Goal: Task Accomplishment & Management: Manage account settings

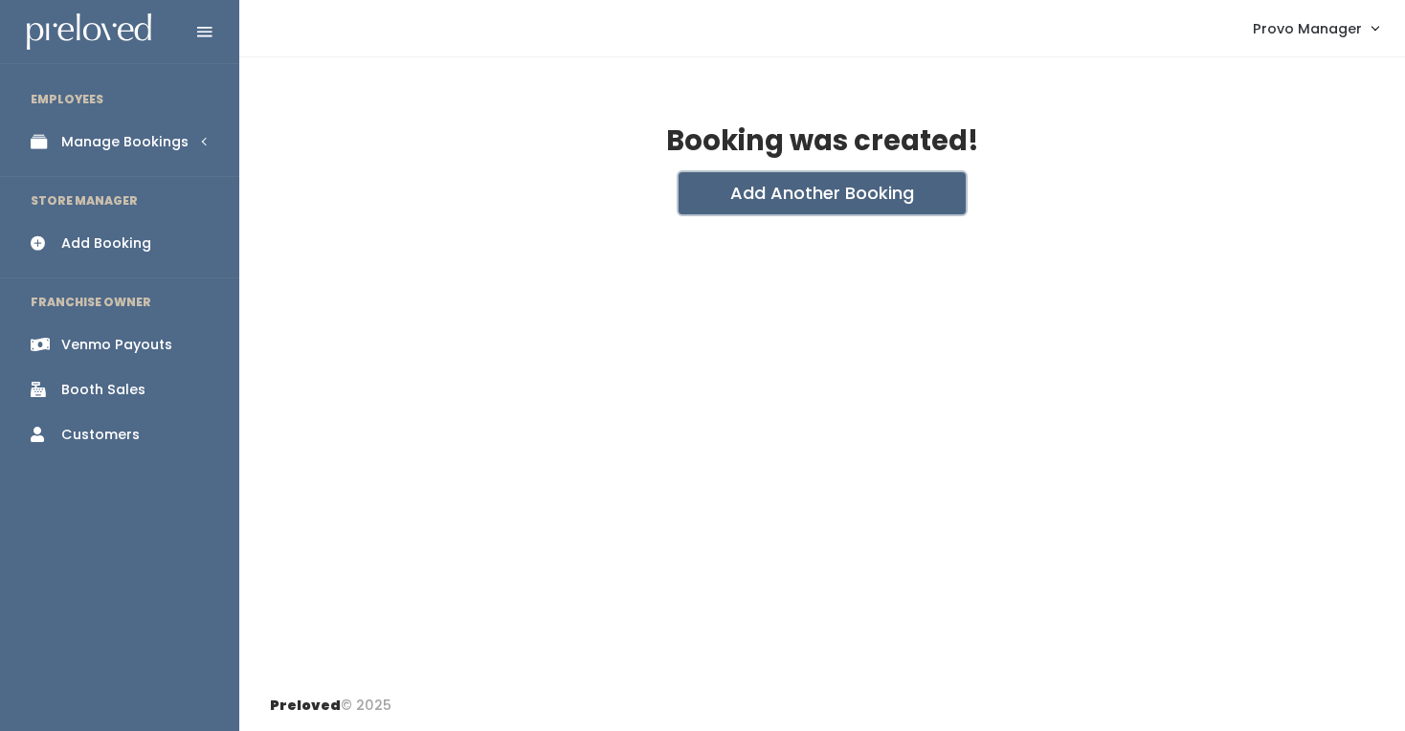
click at [708, 192] on button "Add Another Booking" at bounding box center [822, 193] width 287 height 42
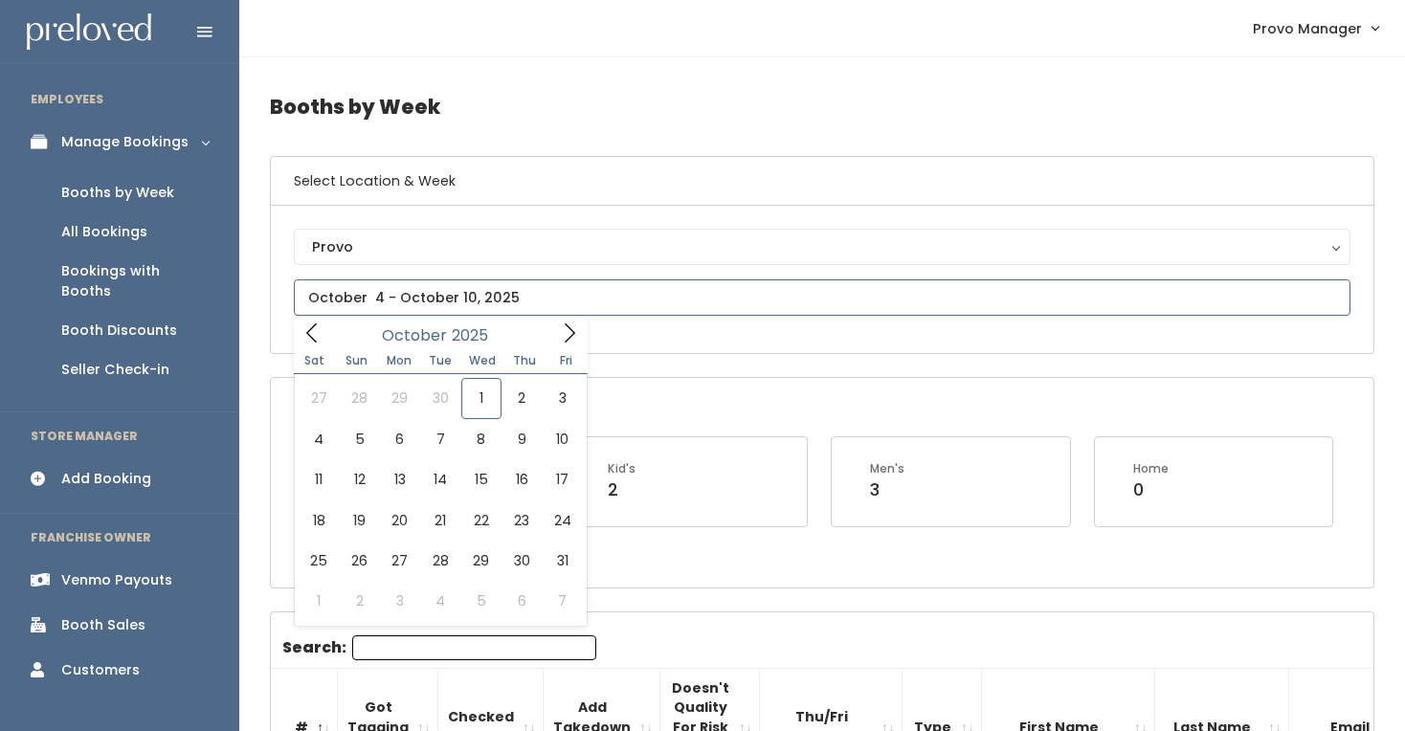
click at [479, 291] on input "text" at bounding box center [822, 297] width 1057 height 36
type input "October 4 to October 10"
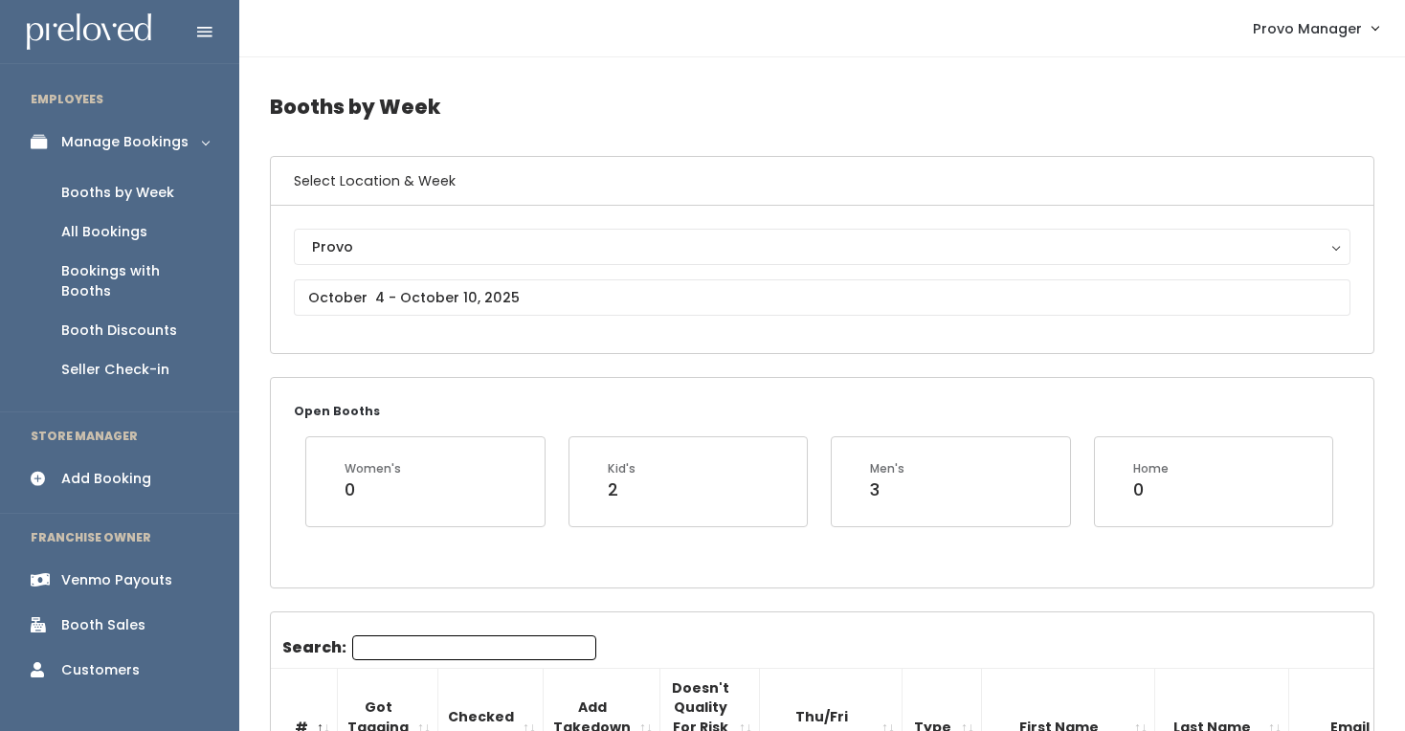
click at [389, 653] on input "Search:" at bounding box center [474, 647] width 244 height 25
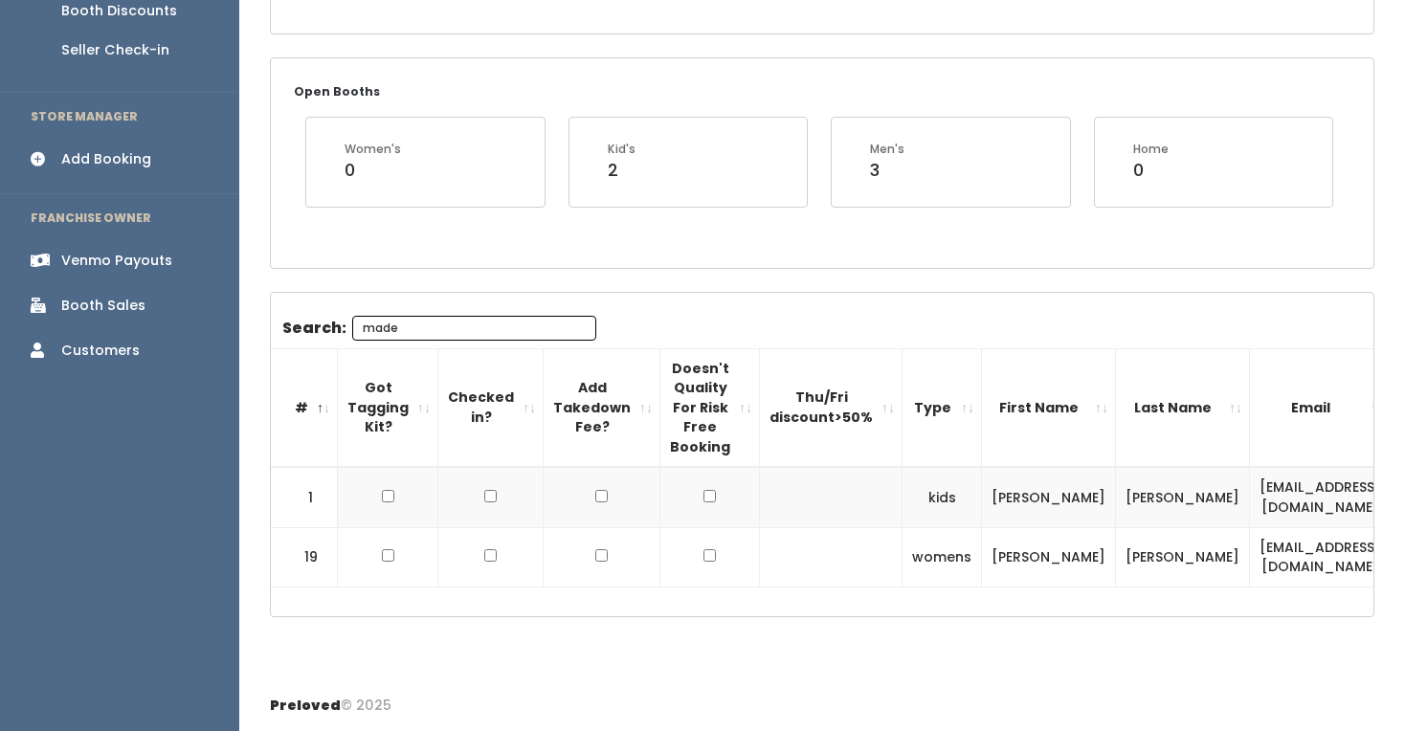
scroll to position [319, 0]
type input "made"
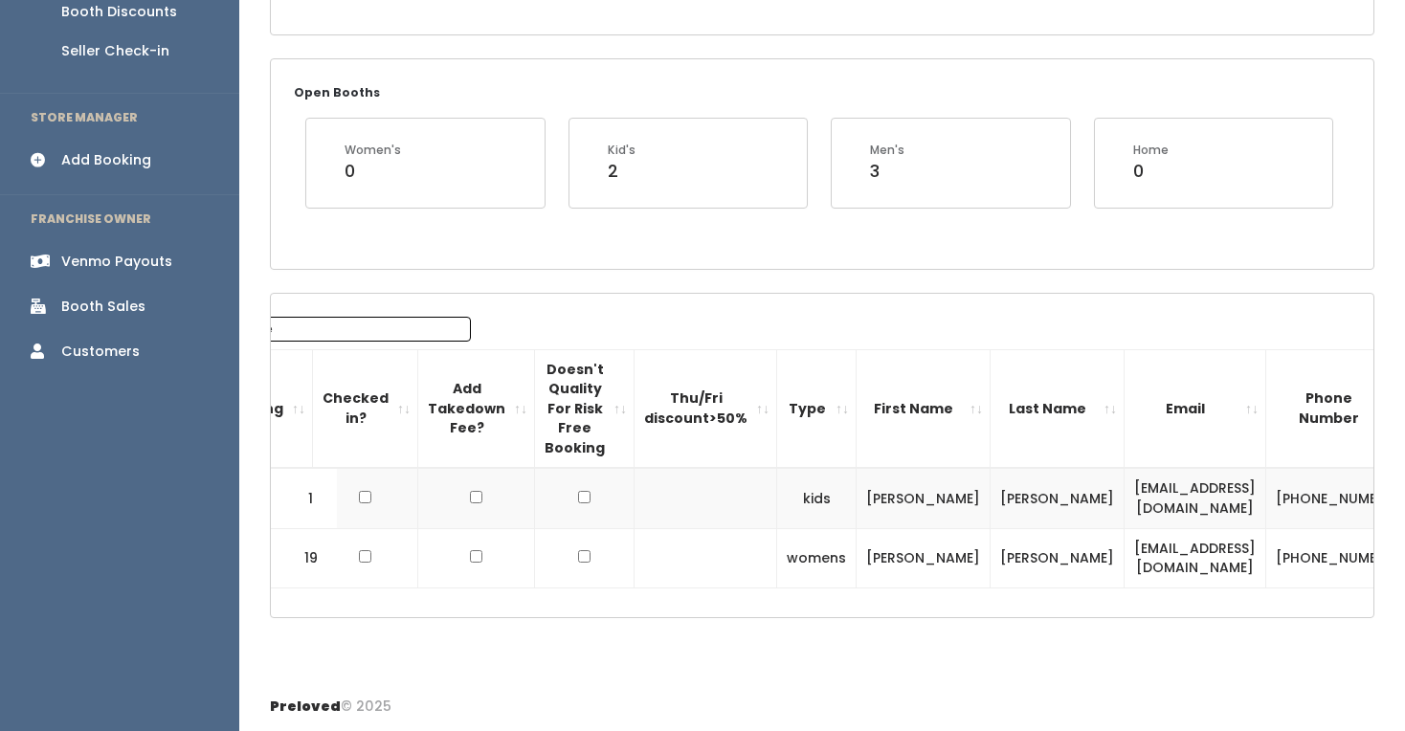
scroll to position [0, 224]
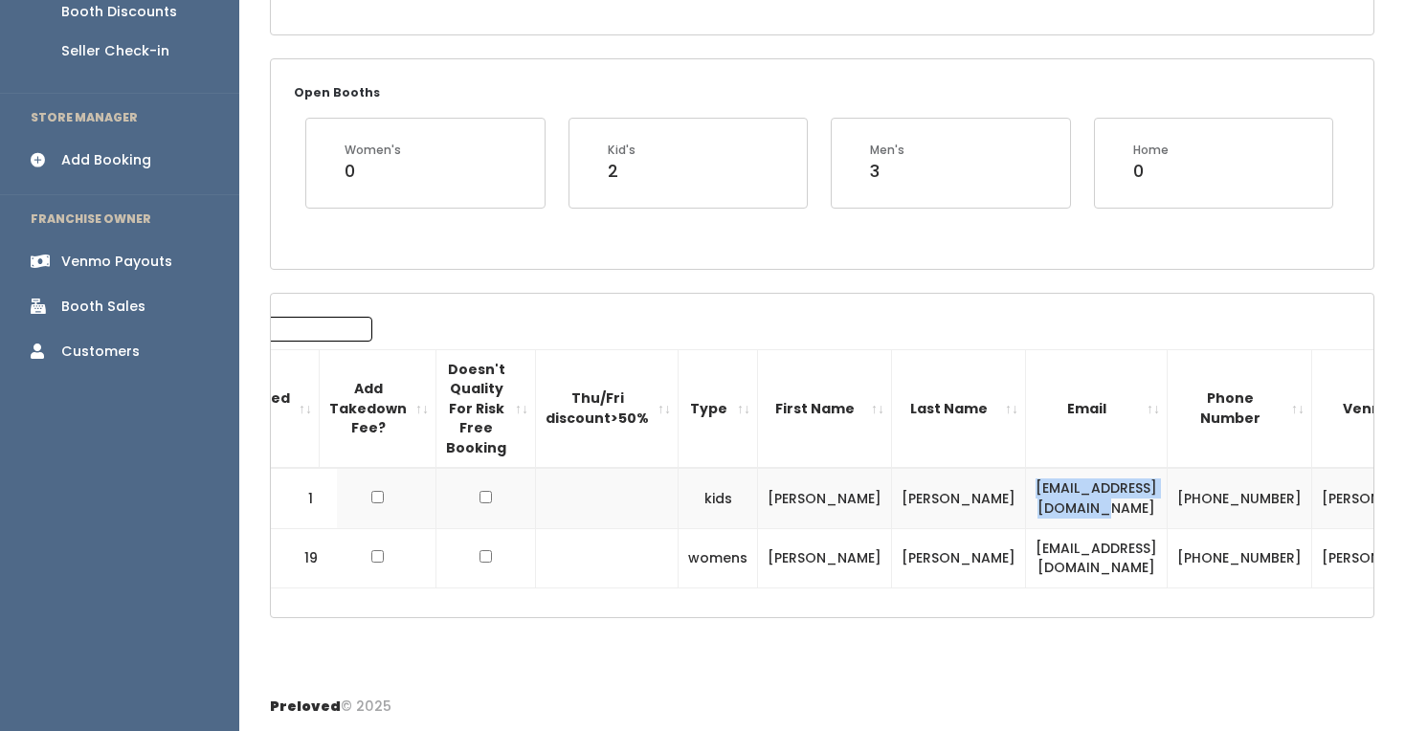
drag, startPoint x: 1100, startPoint y: 505, endPoint x: 902, endPoint y: 498, distance: 198.3
click at [1026, 498] on td "madelinem2013@gmail.com" at bounding box center [1097, 498] width 142 height 60
copy td "madelinem2013@gmail.com"
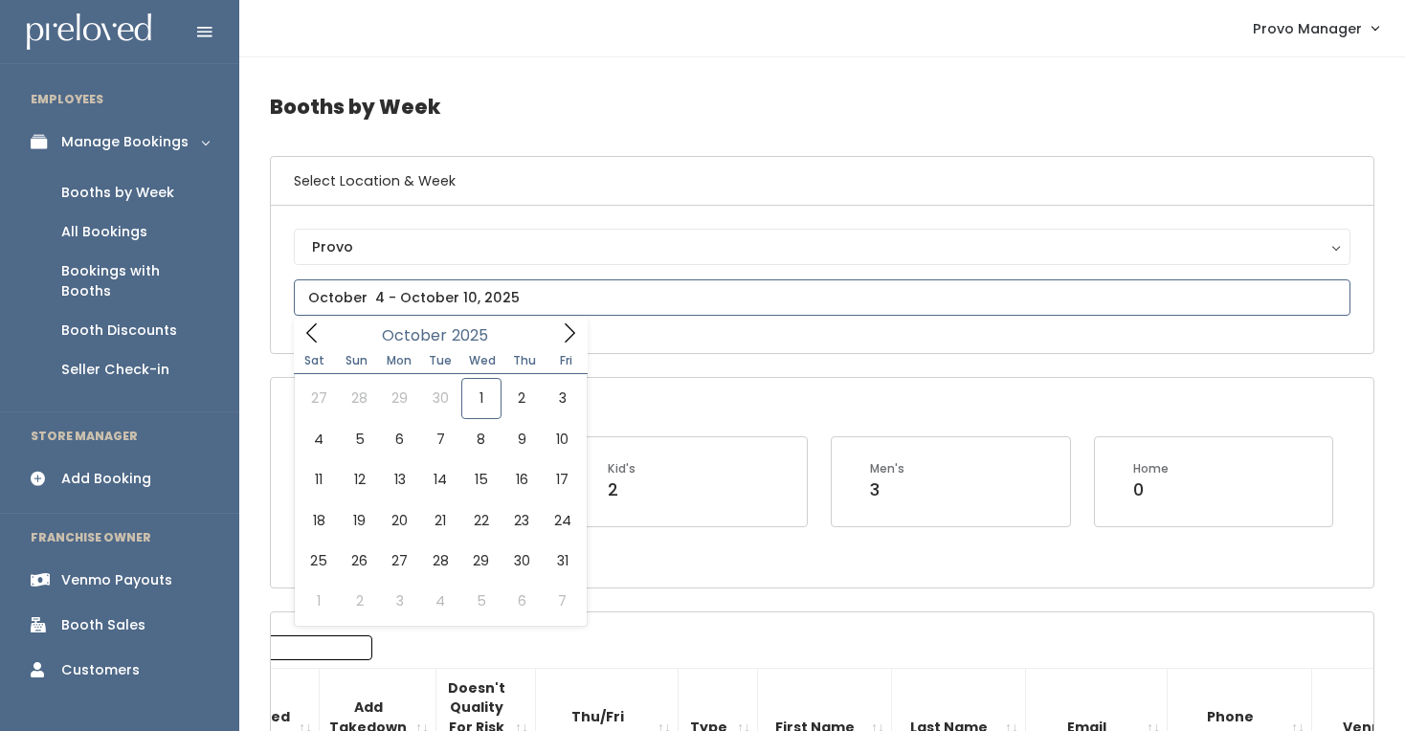
click at [460, 282] on input "text" at bounding box center [822, 297] width 1057 height 36
click at [572, 329] on icon at bounding box center [569, 333] width 21 height 21
click at [572, 329] on icon at bounding box center [569, 336] width 21 height 21
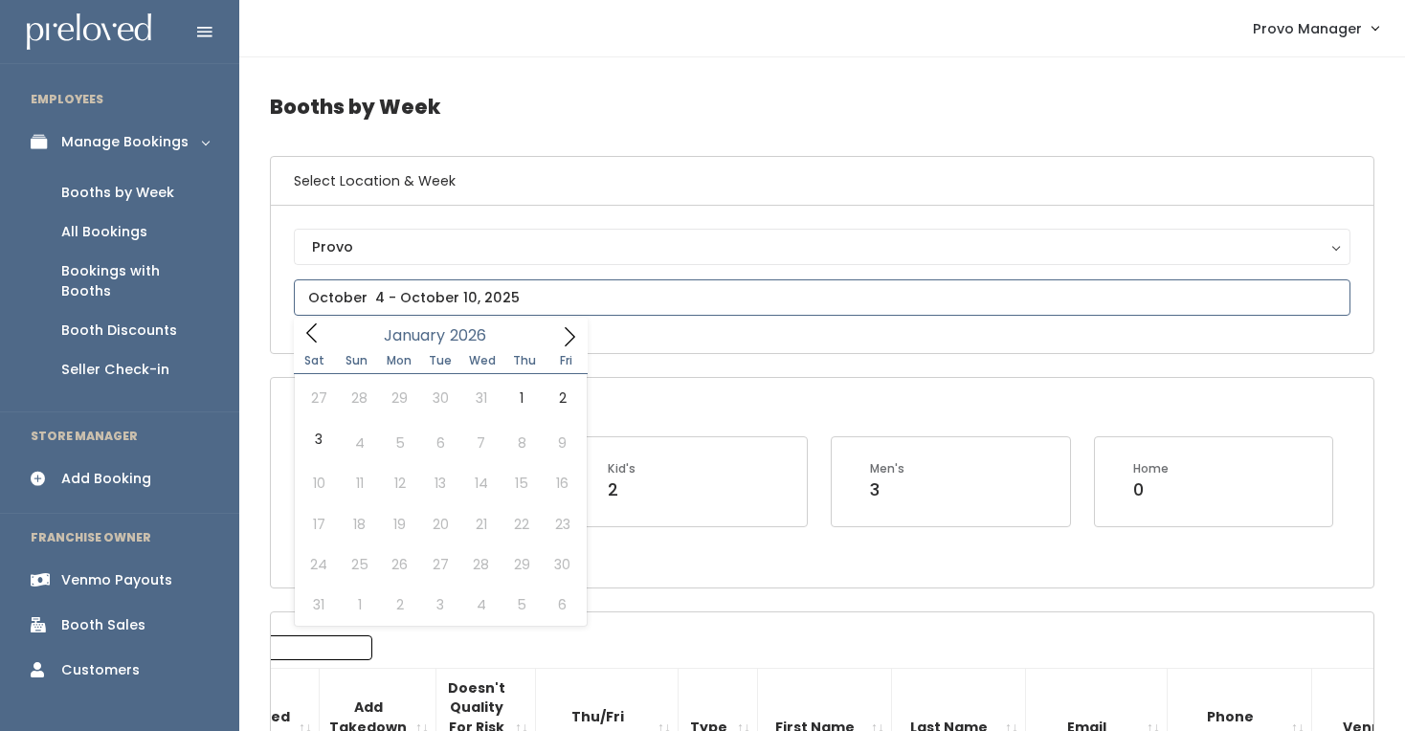
type input "2025"
click at [304, 337] on icon at bounding box center [311, 333] width 21 height 21
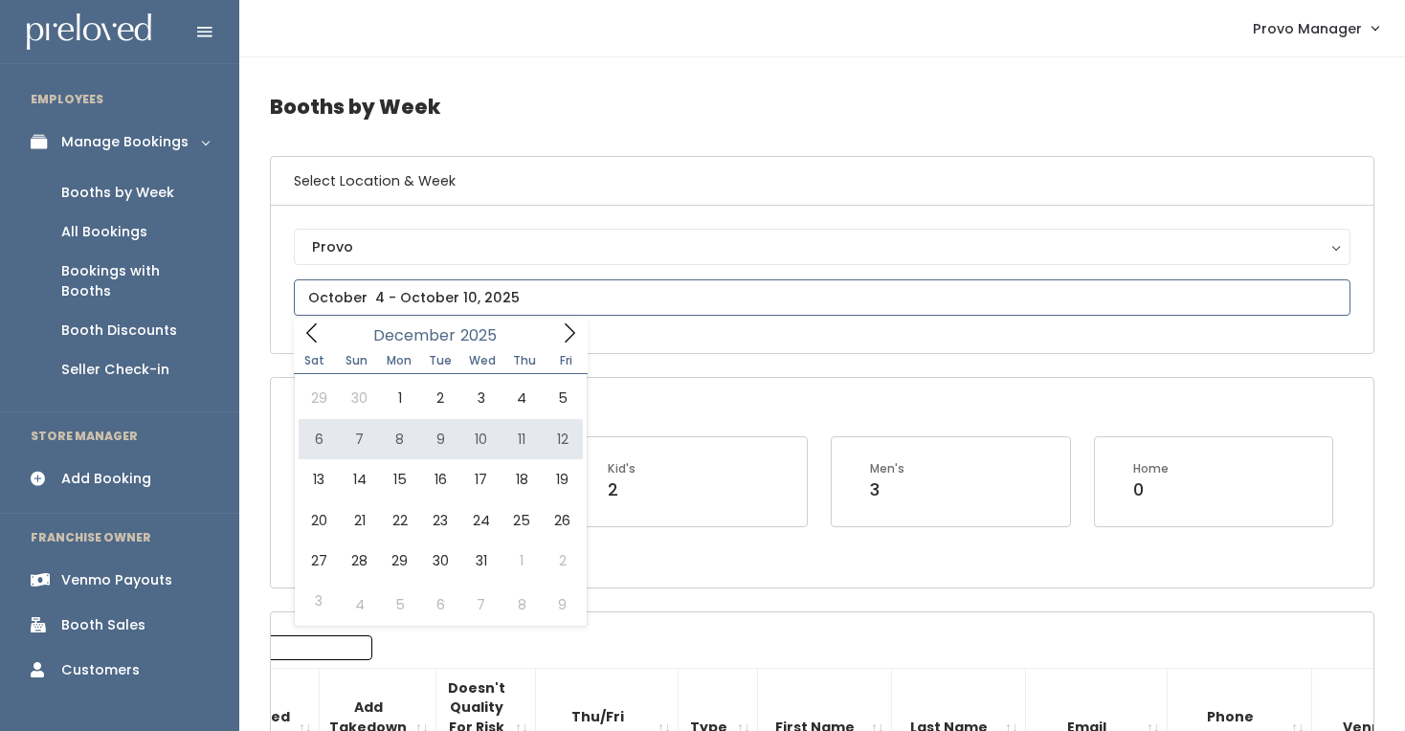
type input "December 6 to December 12"
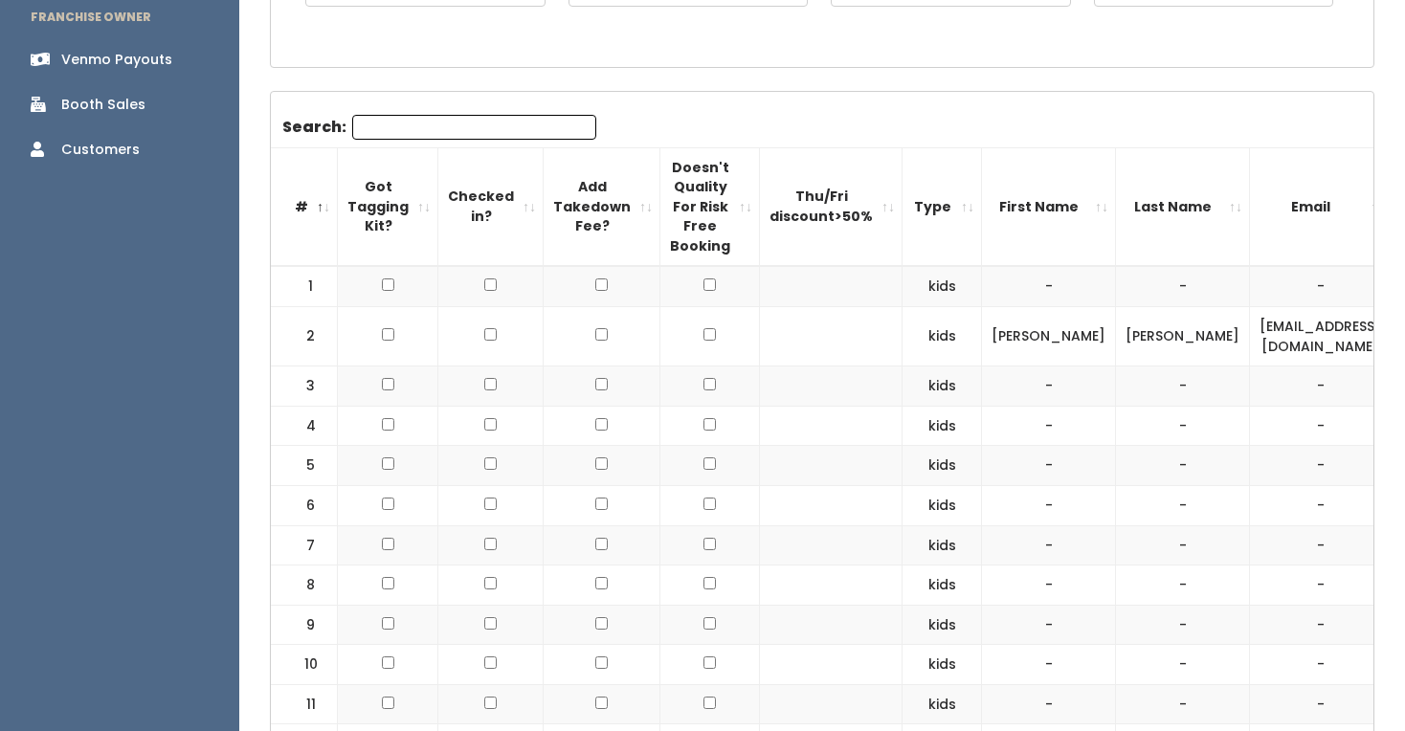
scroll to position [668, 0]
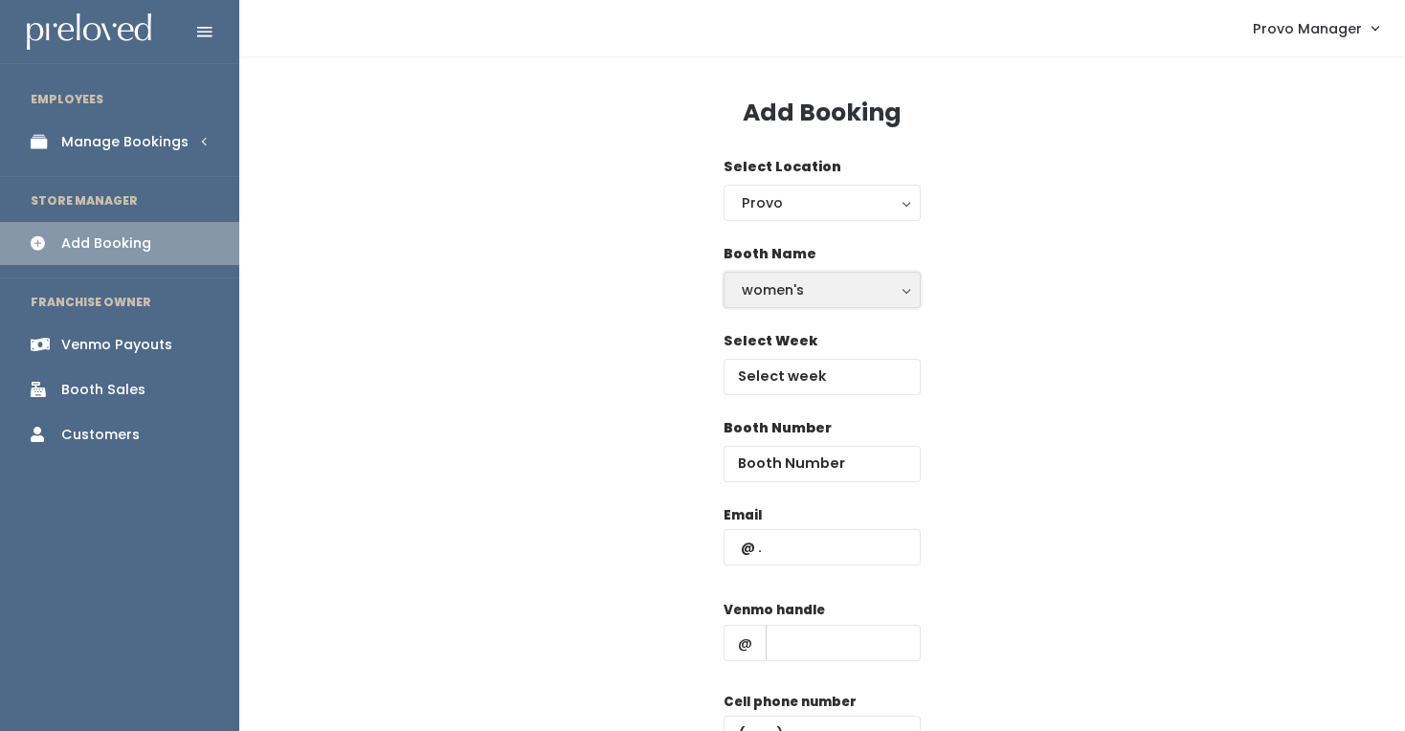
click at [771, 272] on button "women's" at bounding box center [822, 290] width 197 height 36
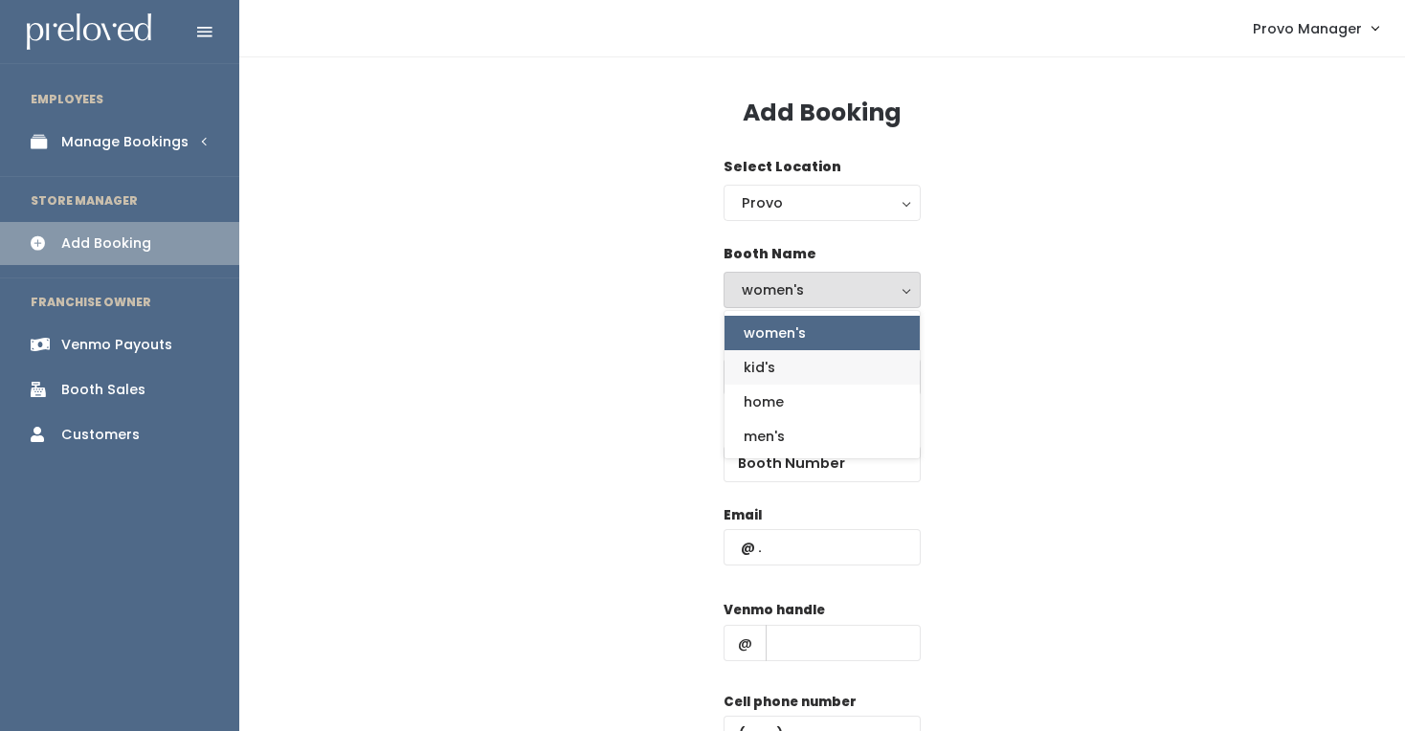
click at [787, 368] on link "kid's" at bounding box center [822, 367] width 195 height 34
select select "kids"
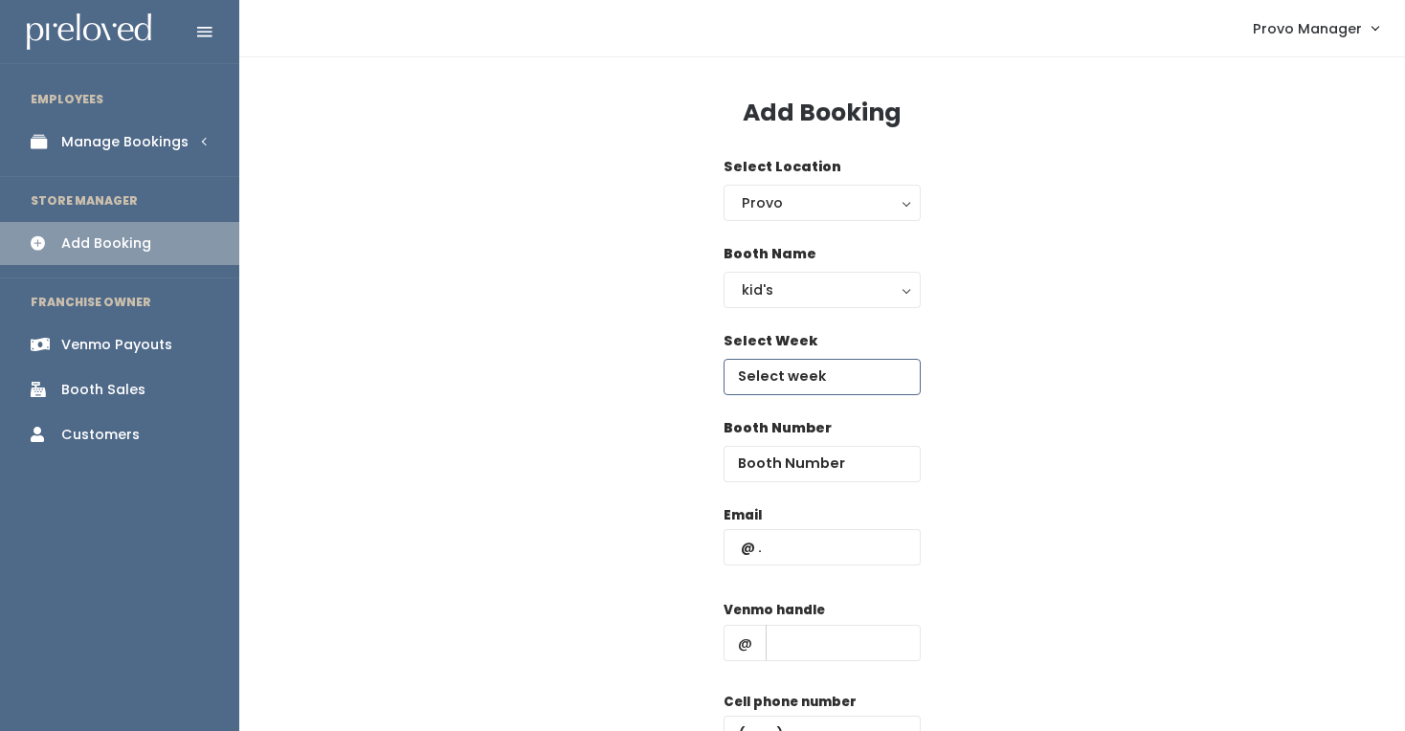
click at [806, 374] on input "text" at bounding box center [822, 377] width 197 height 36
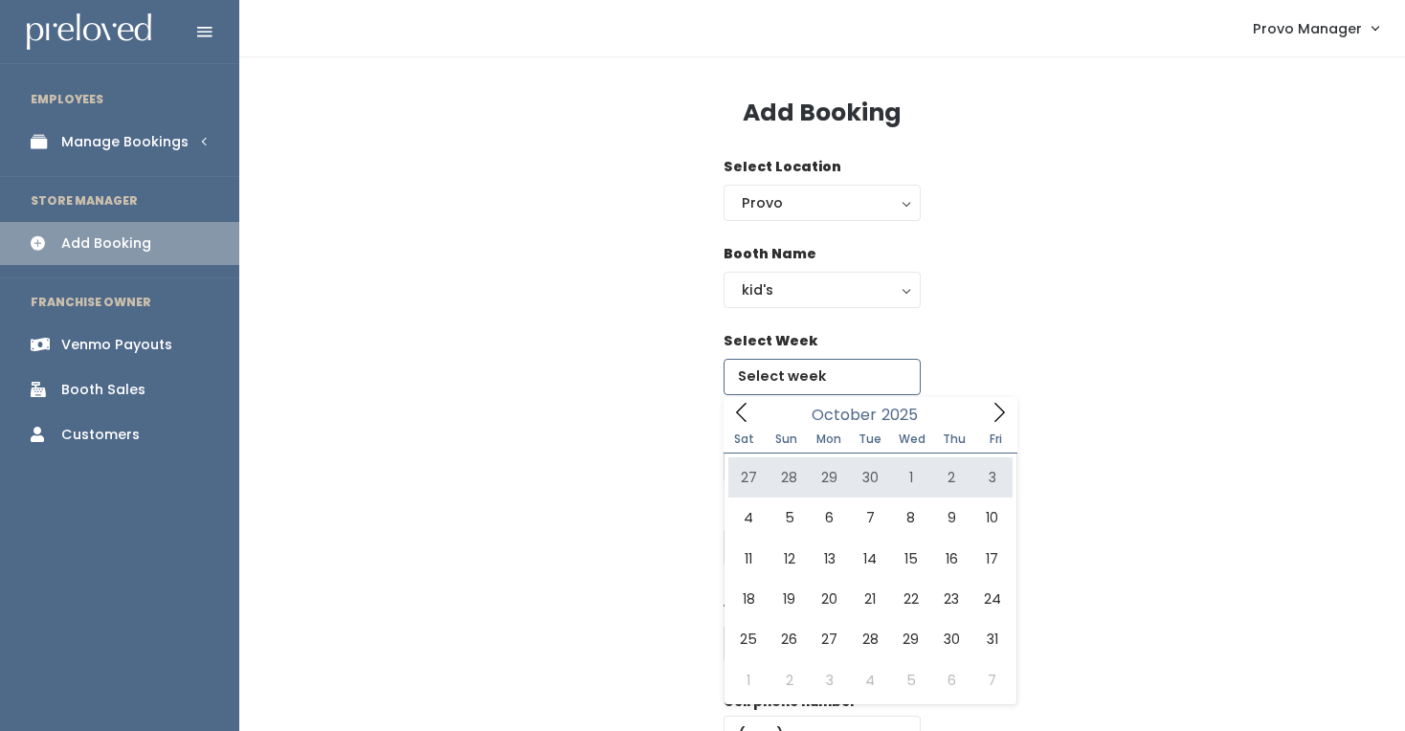
click at [995, 407] on icon at bounding box center [999, 412] width 21 height 21
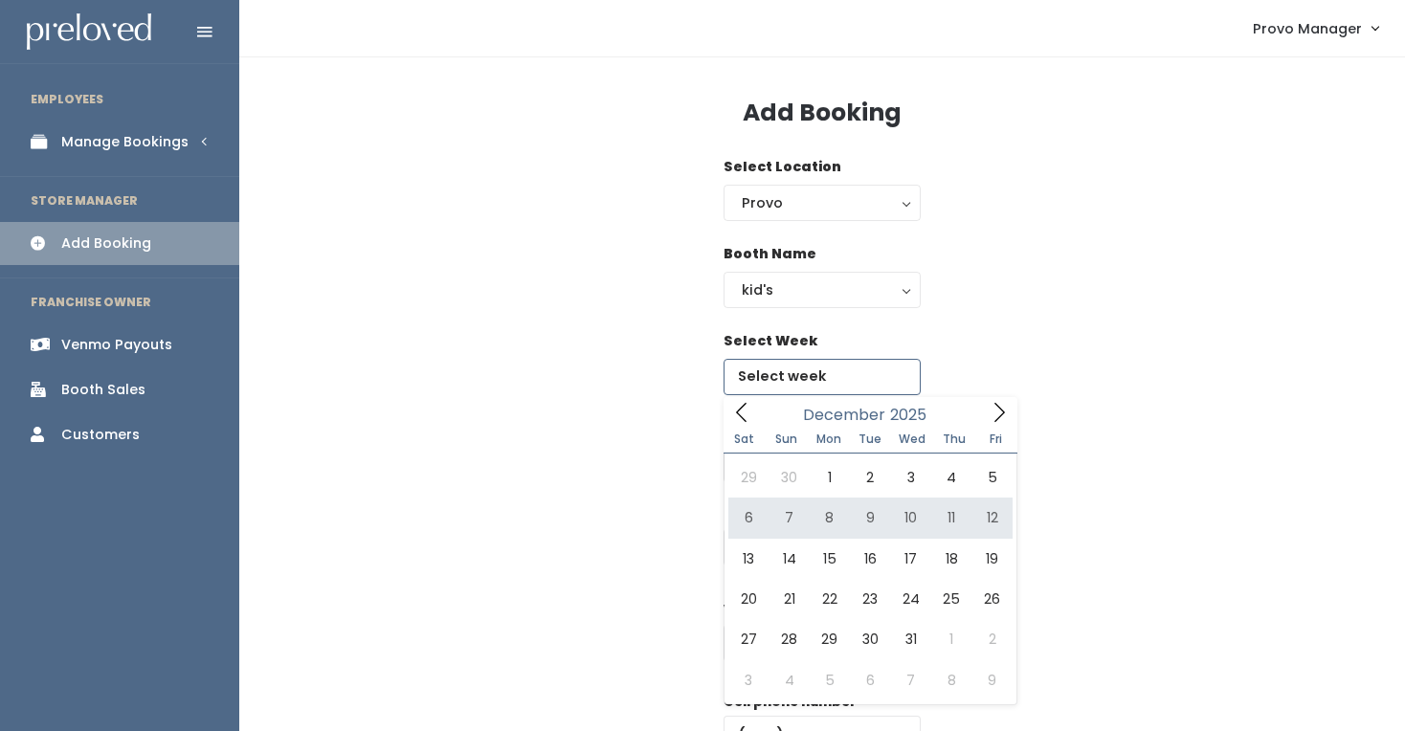
type input "December 6 to December 12"
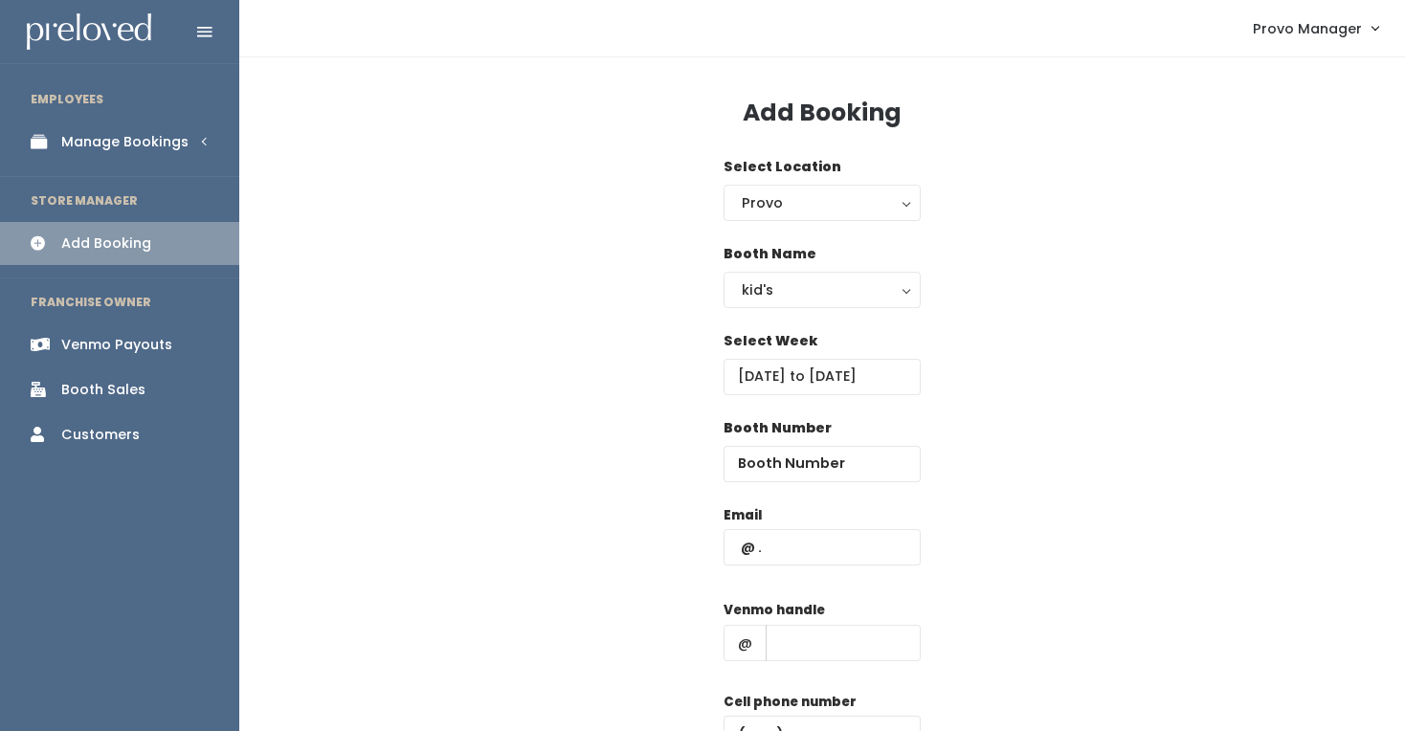
click at [779, 482] on div "Booth Number" at bounding box center [822, 461] width 197 height 87
click at [779, 538] on input "text" at bounding box center [822, 547] width 197 height 36
paste input "[EMAIL_ADDRESS][DOMAIN_NAME]"
type input "[EMAIL_ADDRESS][DOMAIN_NAME]"
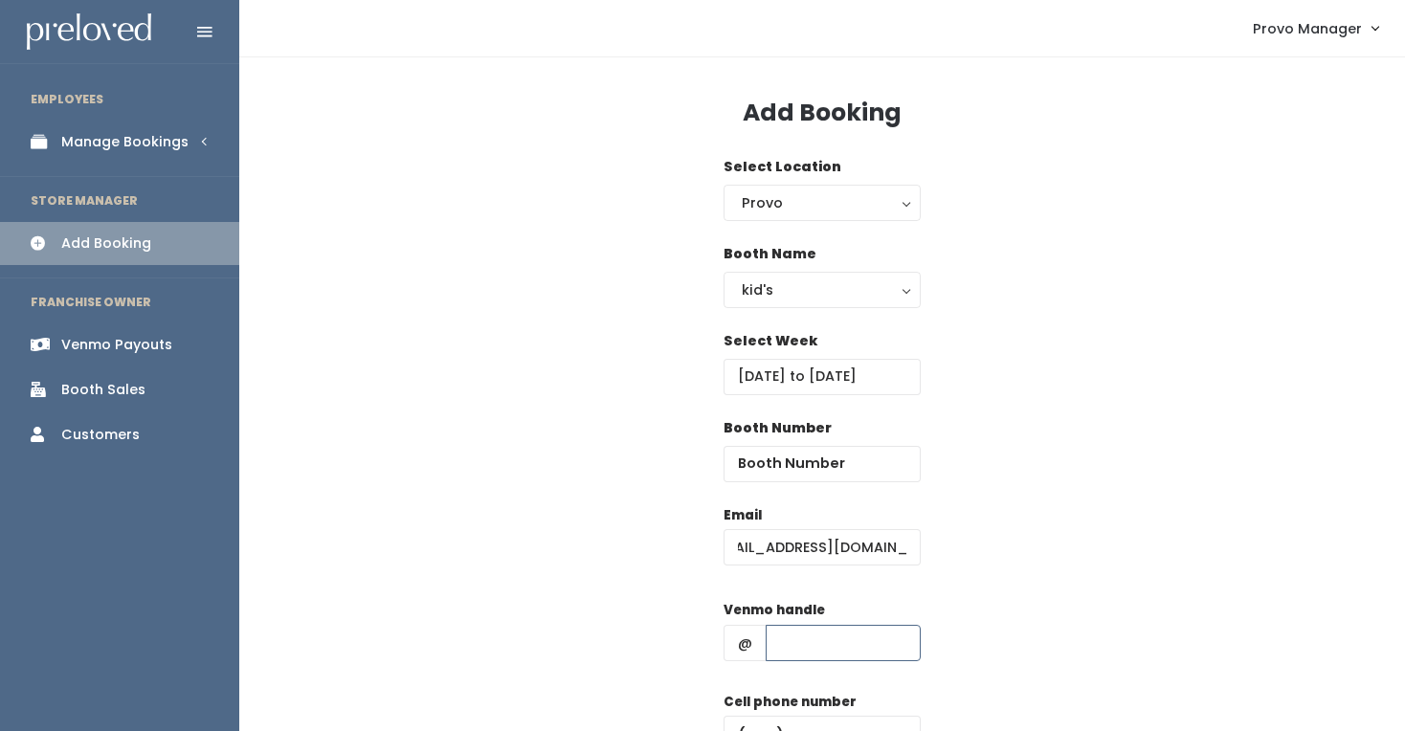
click at [837, 640] on input "text" at bounding box center [843, 643] width 155 height 36
type input "d"
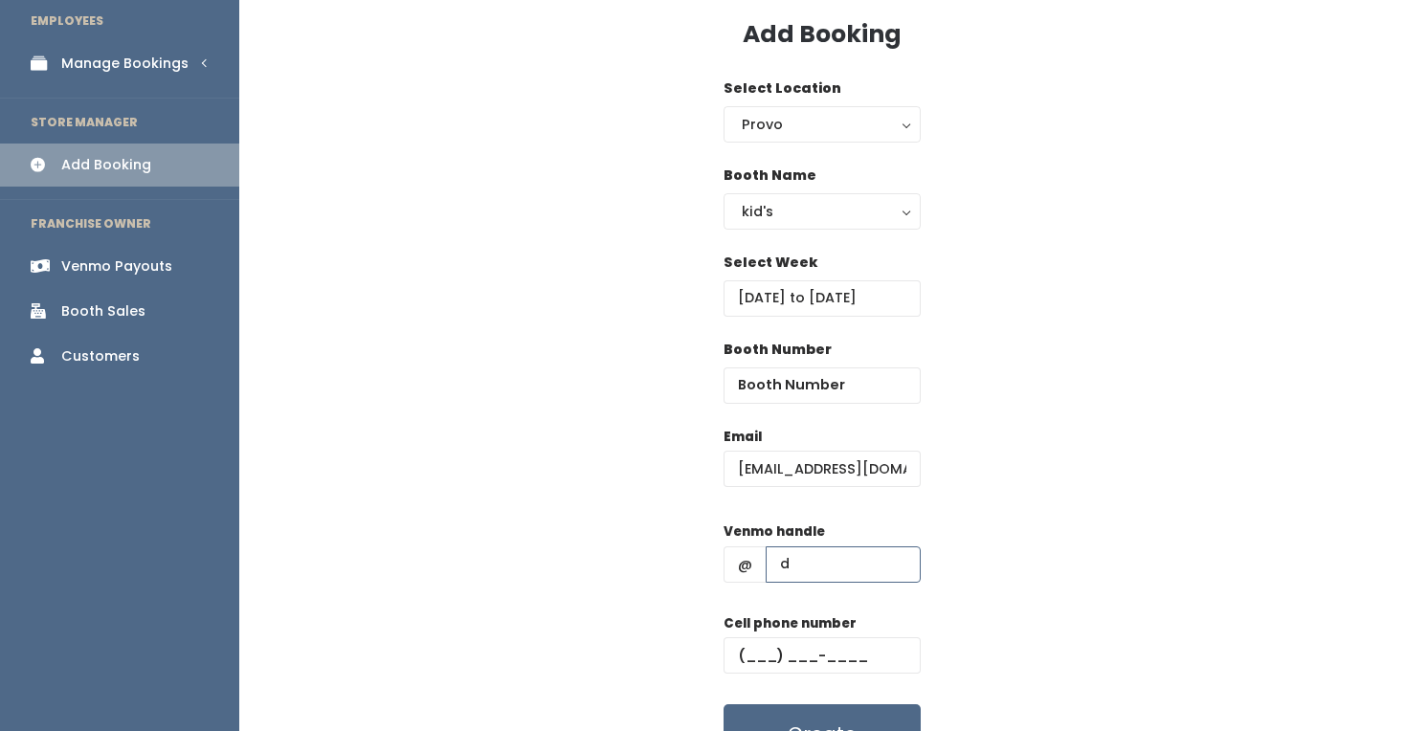
scroll to position [79, 0]
click at [834, 645] on input "text" at bounding box center [822, 654] width 197 height 36
type input "(555) 555-5555"
click at [826, 387] on input "number" at bounding box center [822, 385] width 197 height 36
type input "1"
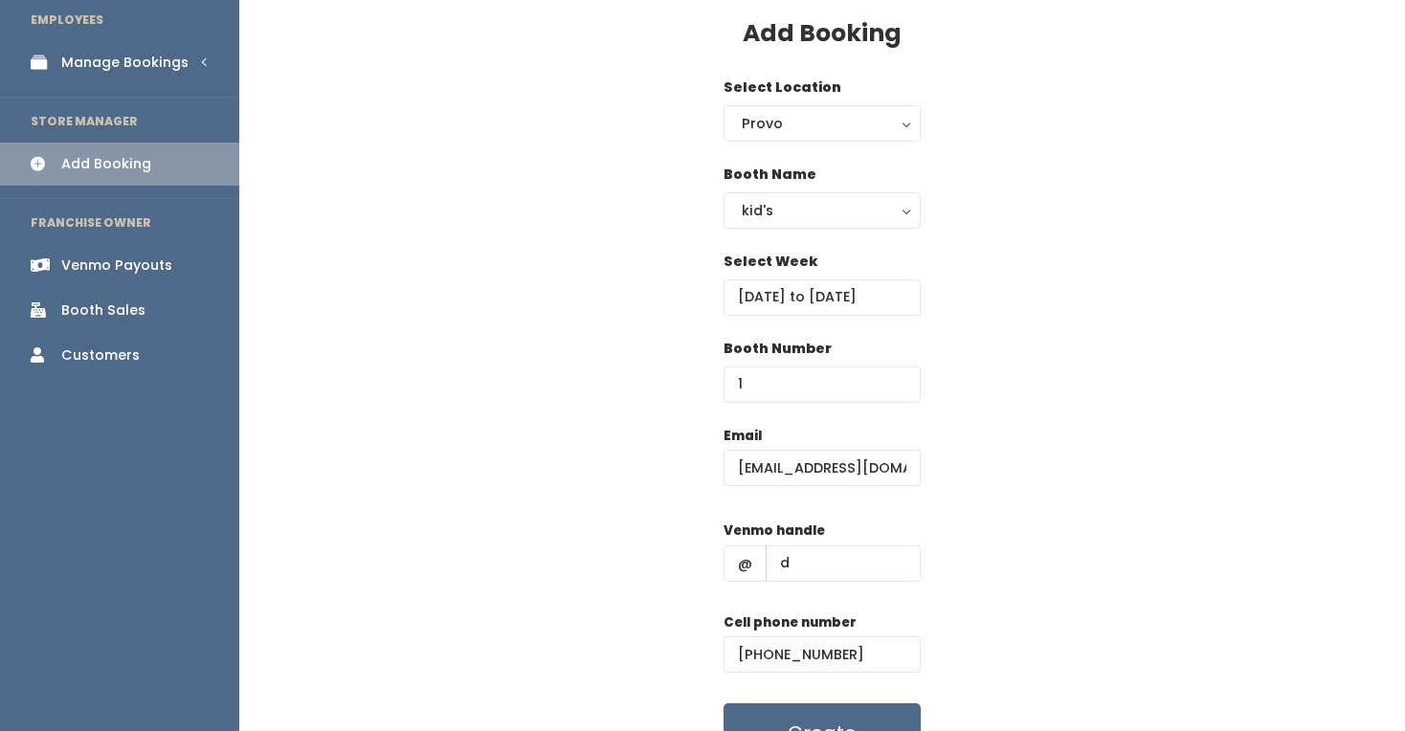
click at [1104, 387] on div "Booth Number 1" at bounding box center [822, 382] width 1104 height 87
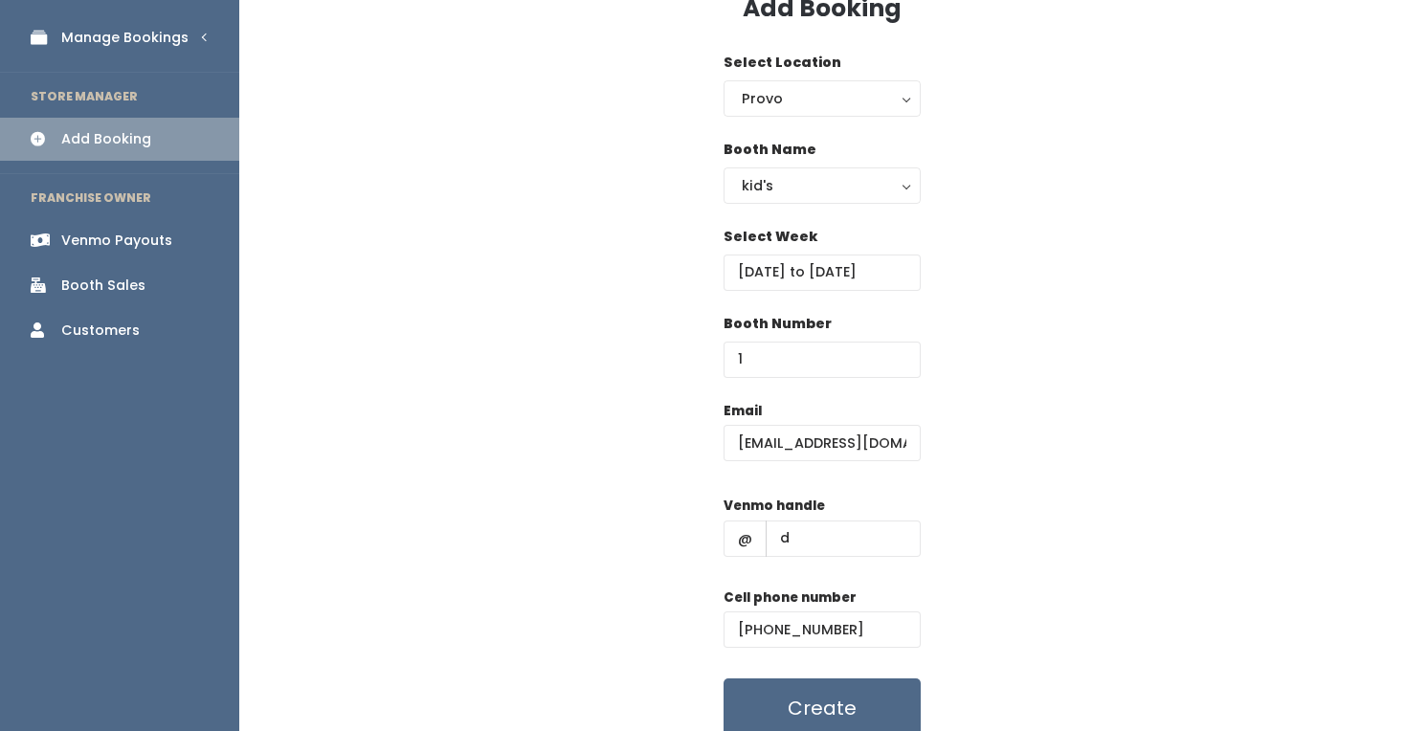
scroll to position [108, 0]
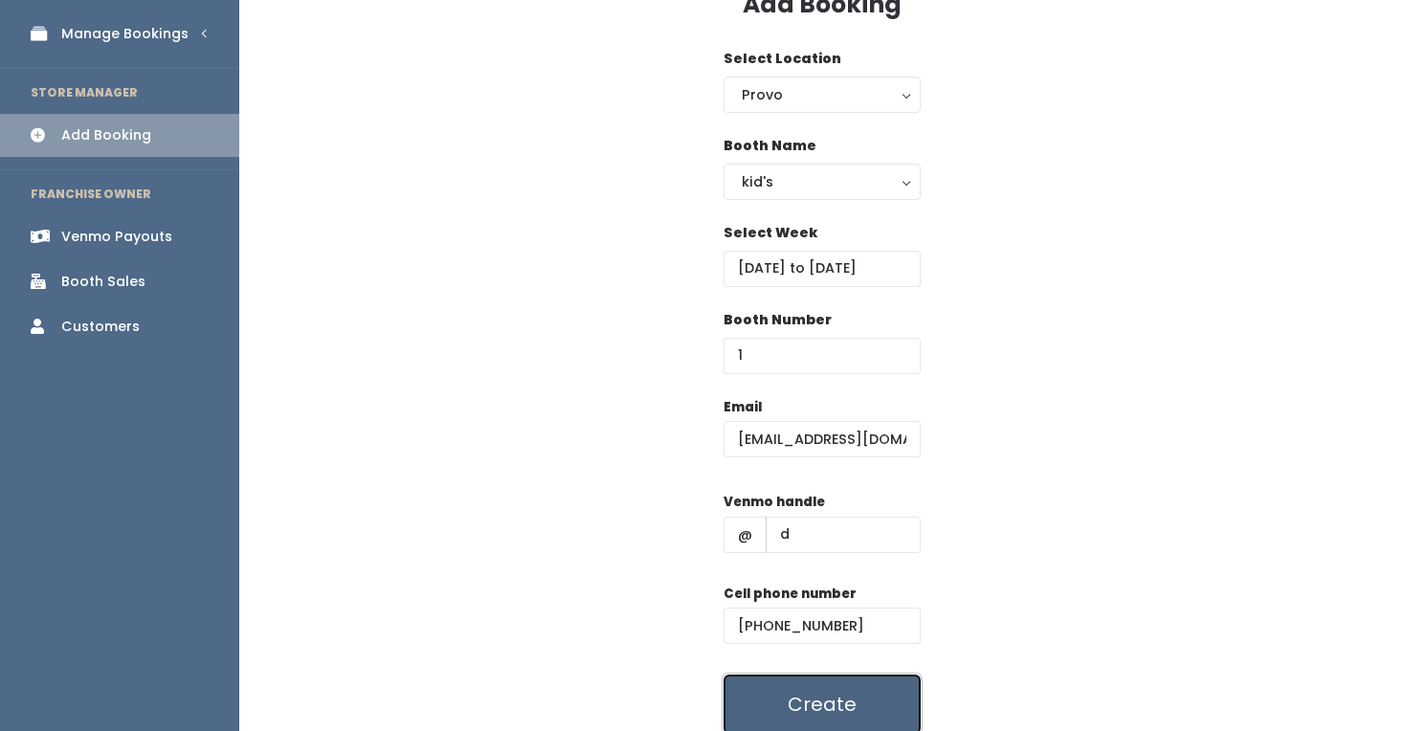
click at [861, 690] on button "Create" at bounding box center [822, 704] width 197 height 59
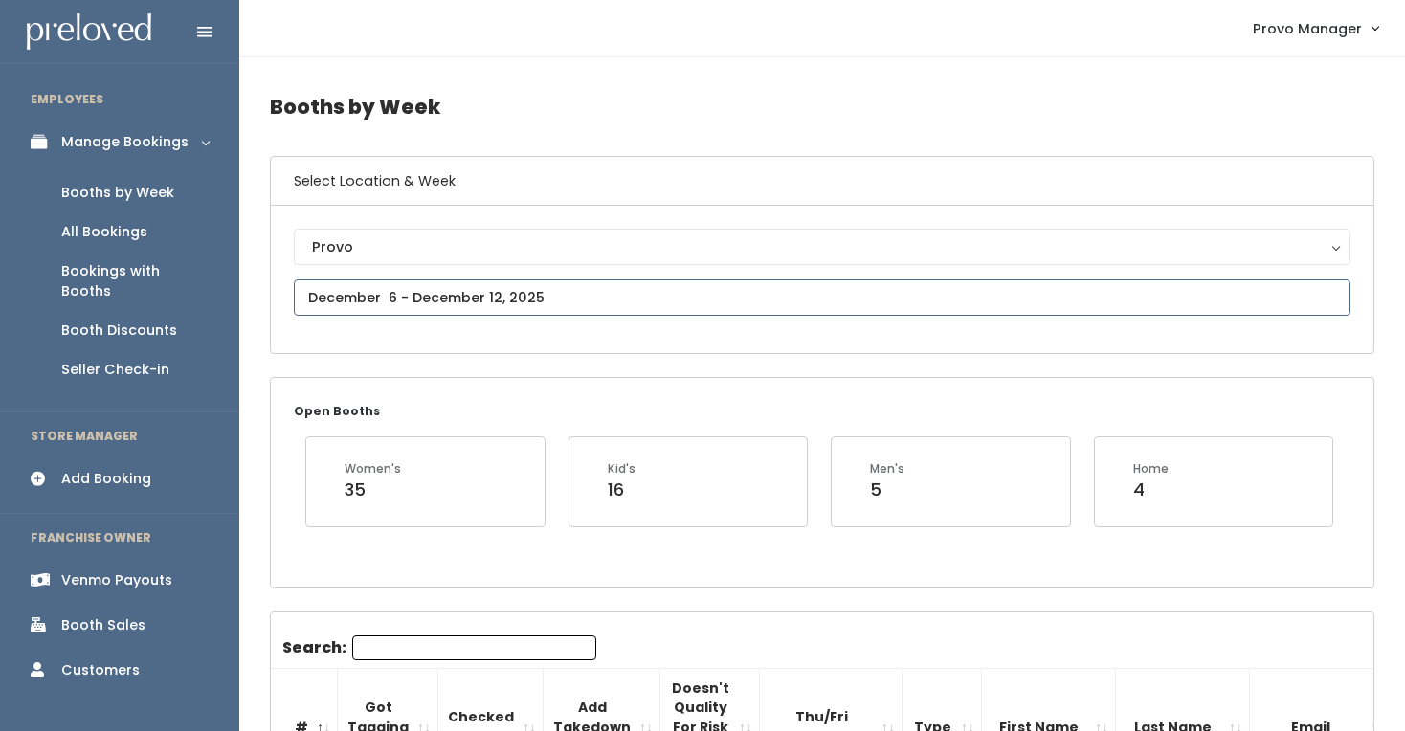
click at [435, 304] on input "text" at bounding box center [822, 297] width 1057 height 36
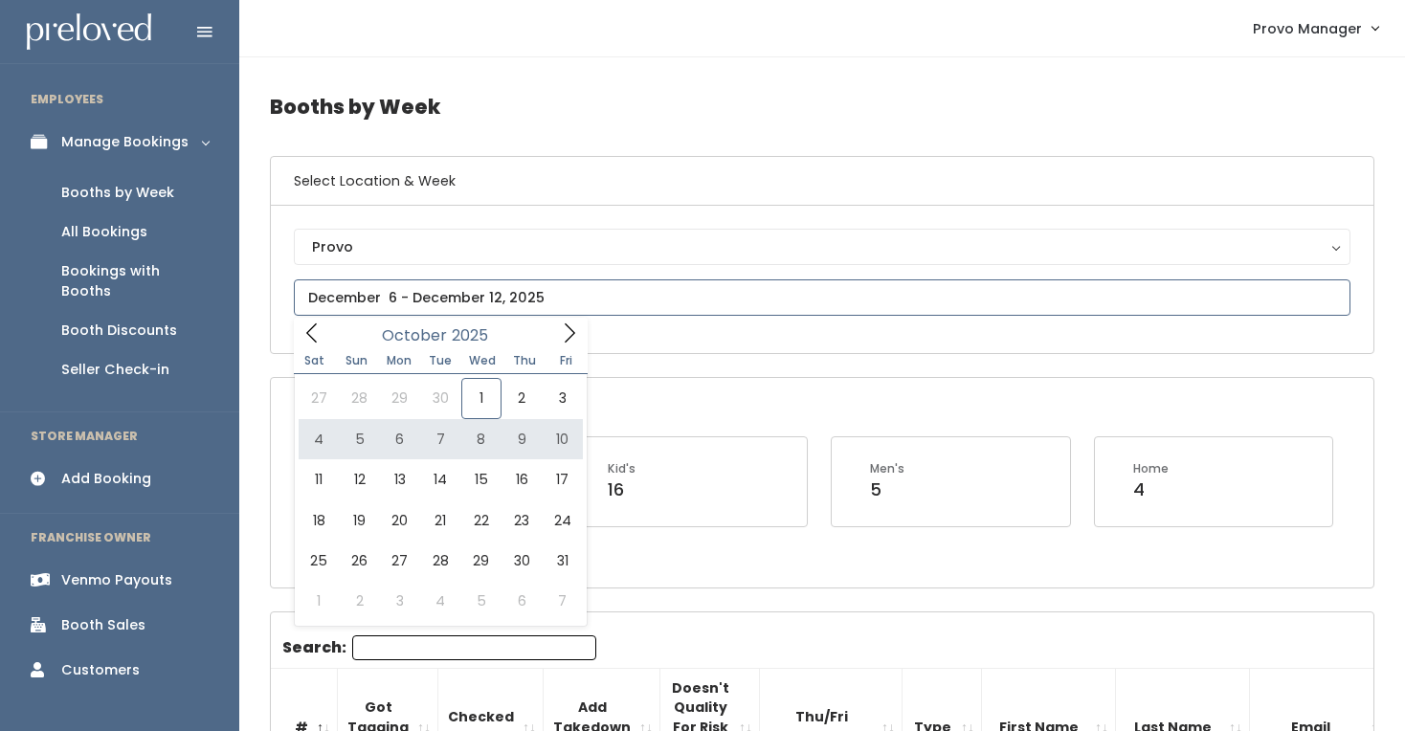
type input "[DATE] to [DATE]"
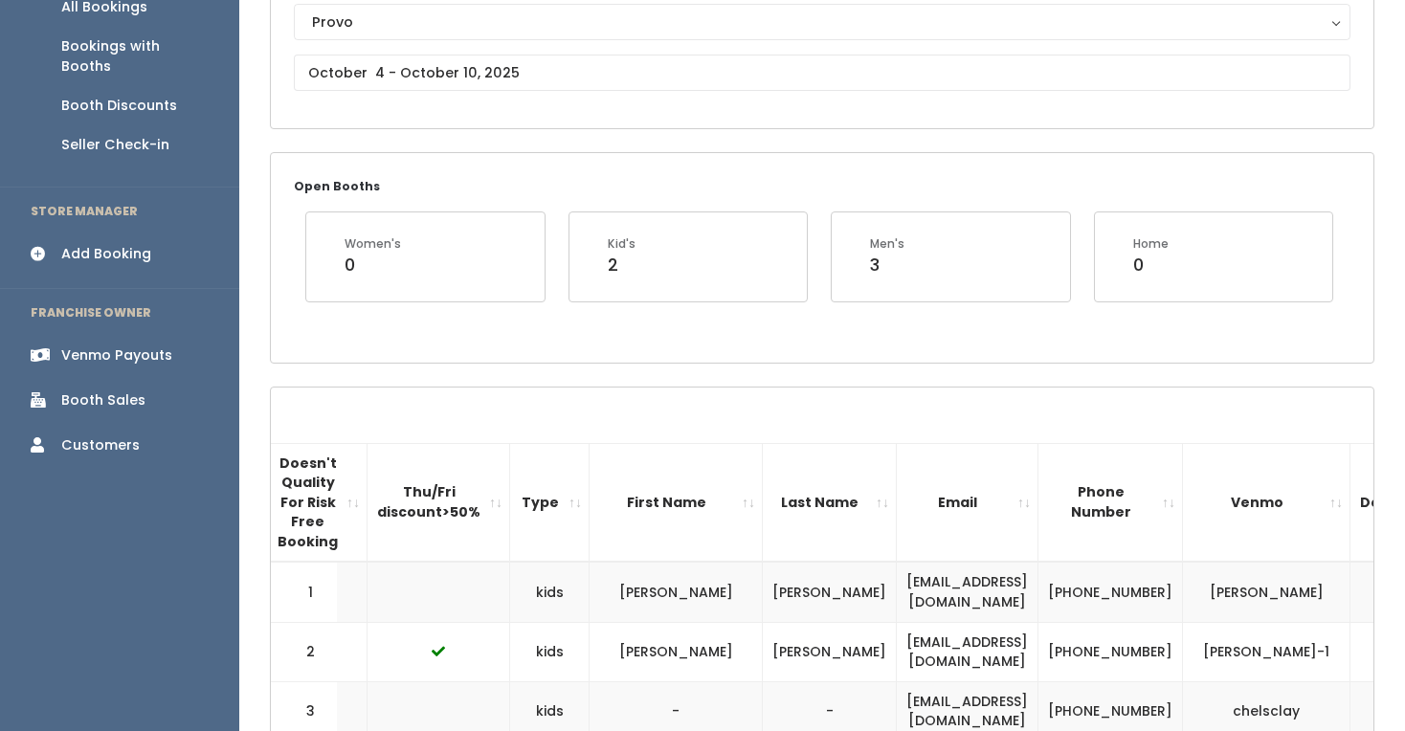
scroll to position [0, 430]
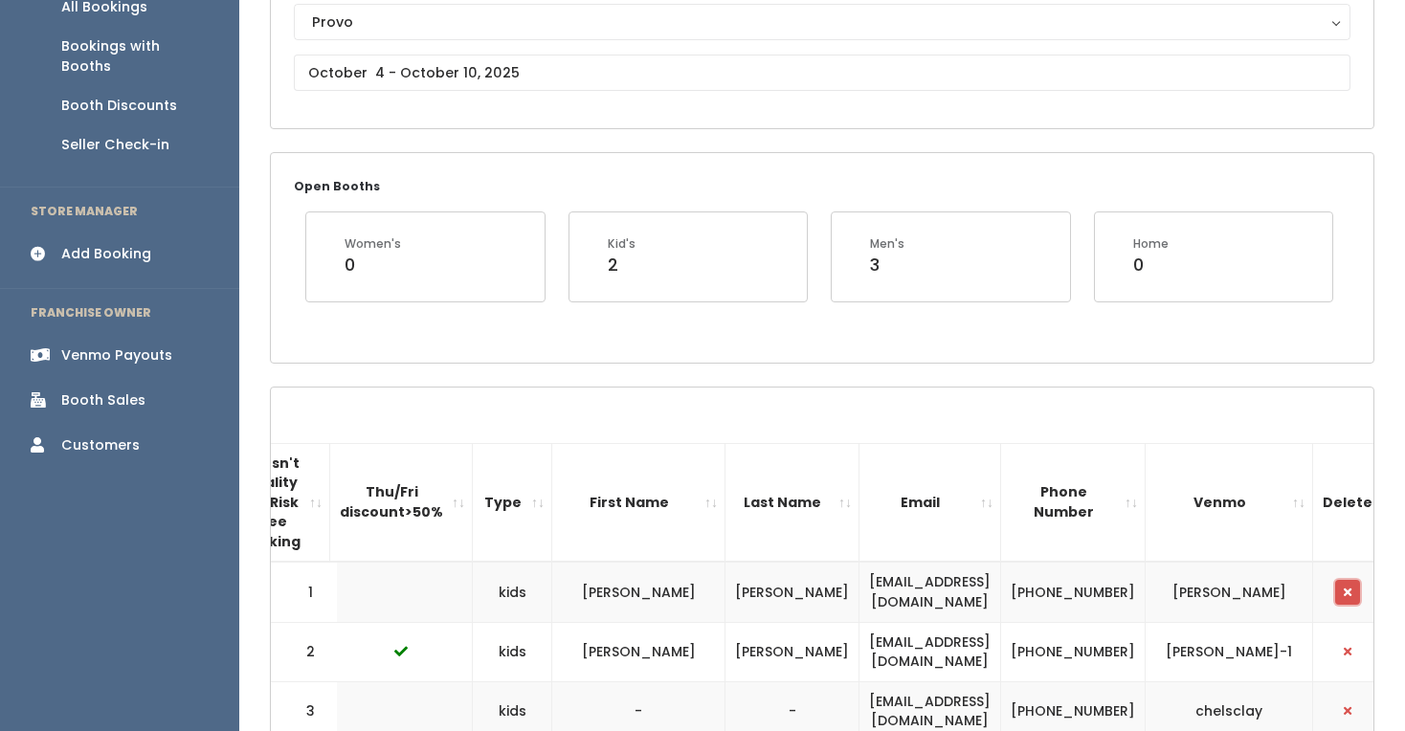
click at [1335, 587] on button "button" at bounding box center [1347, 592] width 25 height 25
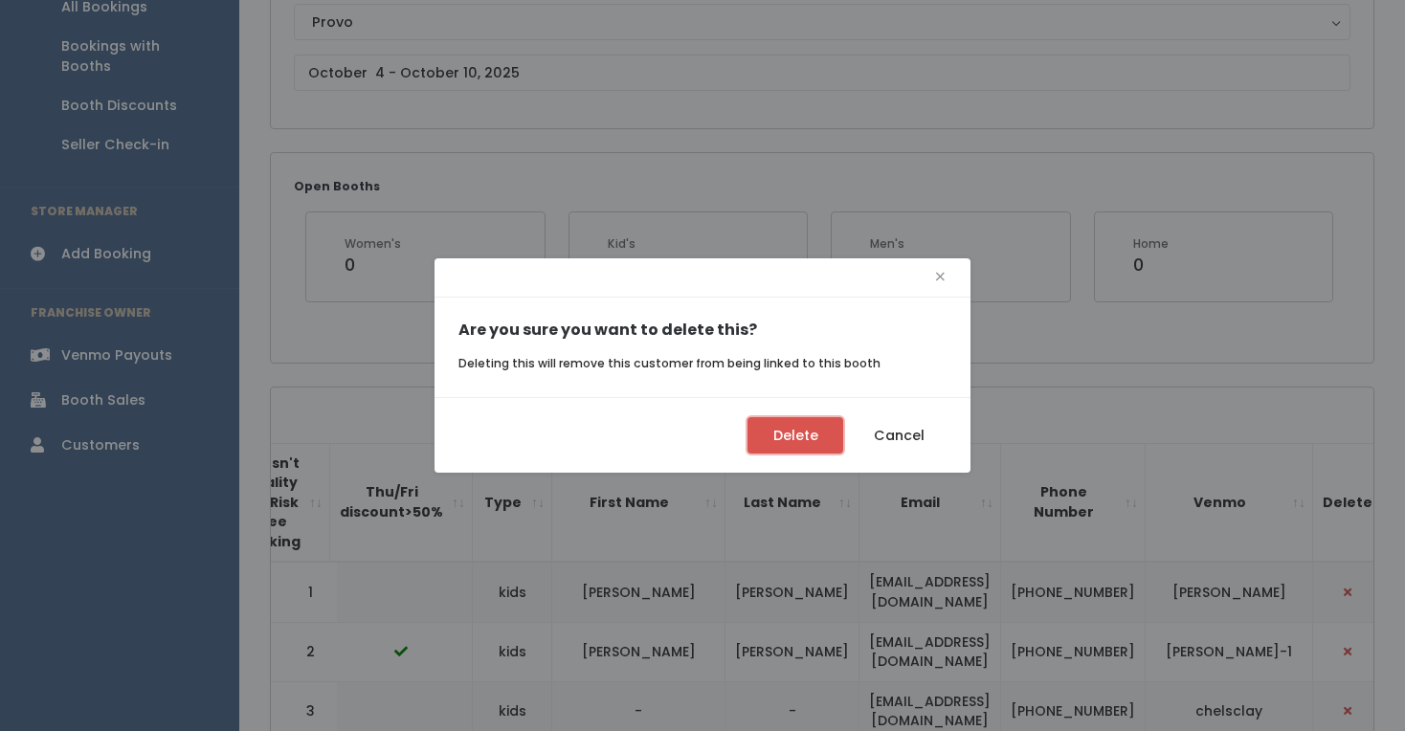
click at [779, 437] on button "Delete" at bounding box center [795, 435] width 96 height 36
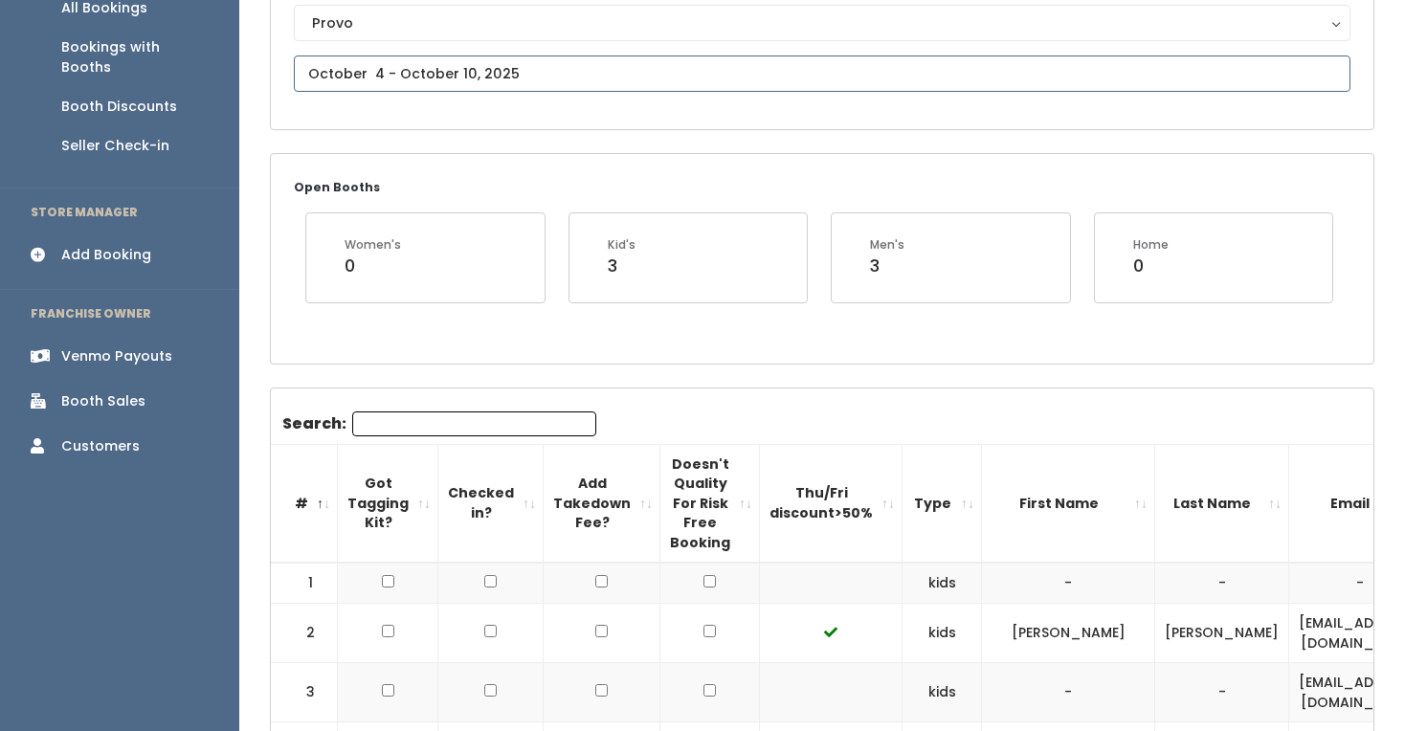
click at [478, 75] on input "text" at bounding box center [822, 74] width 1057 height 36
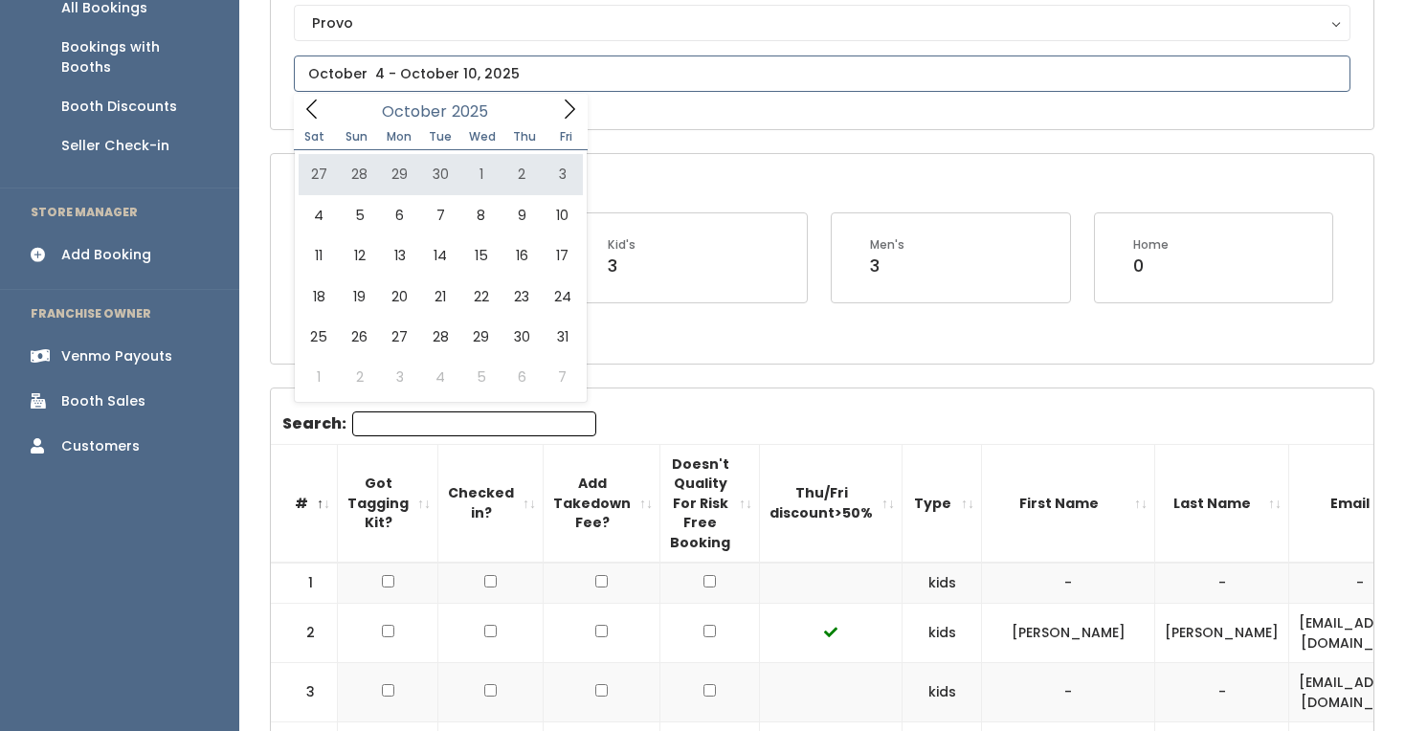
click at [568, 111] on icon at bounding box center [569, 109] width 21 height 21
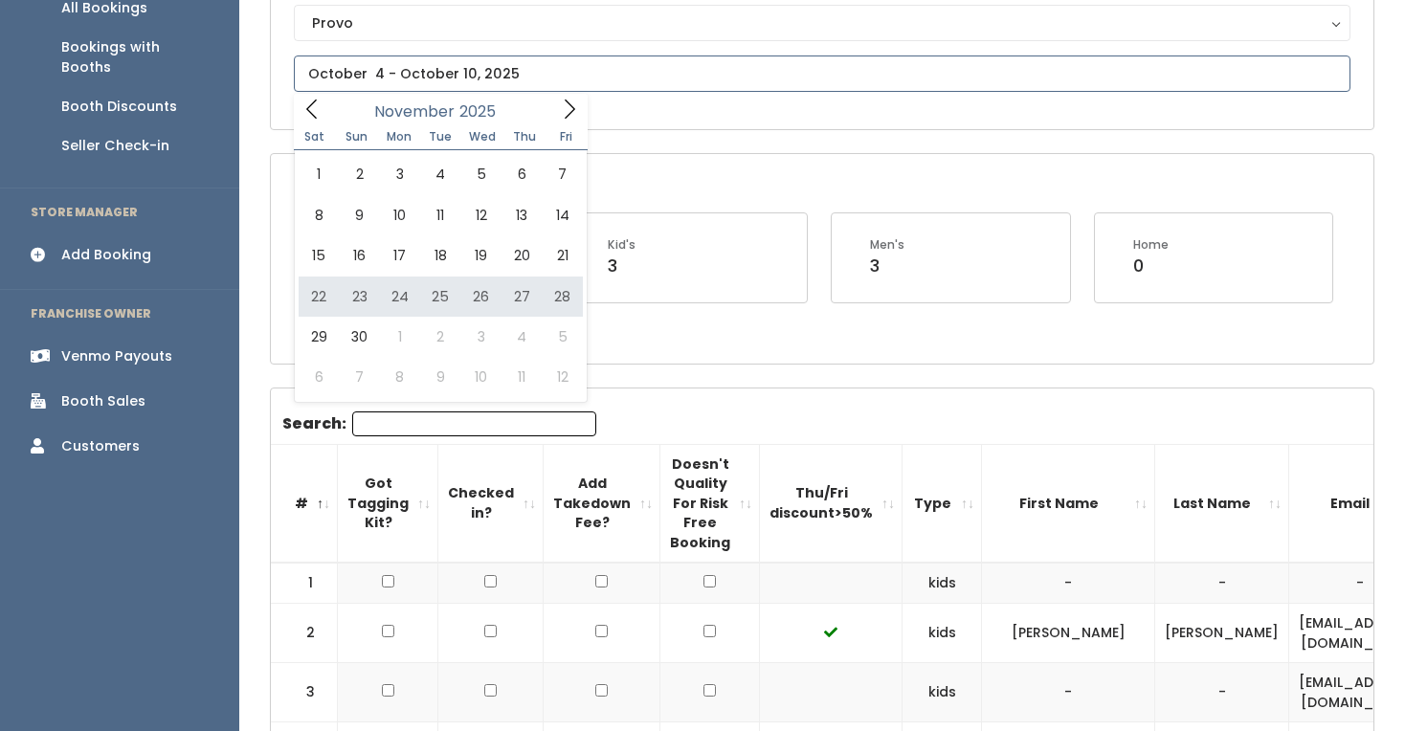
type input "November 22 to November 28"
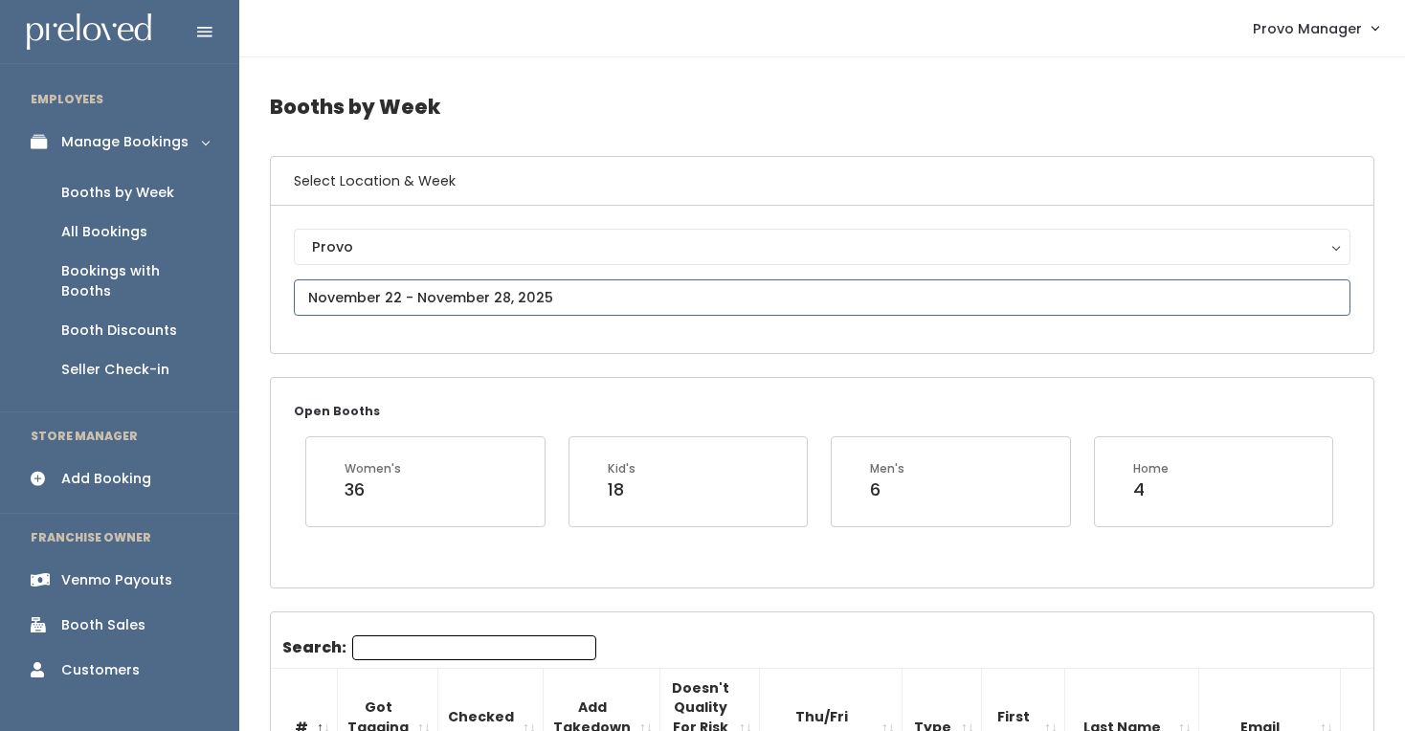
click at [456, 306] on input "text" at bounding box center [822, 297] width 1057 height 36
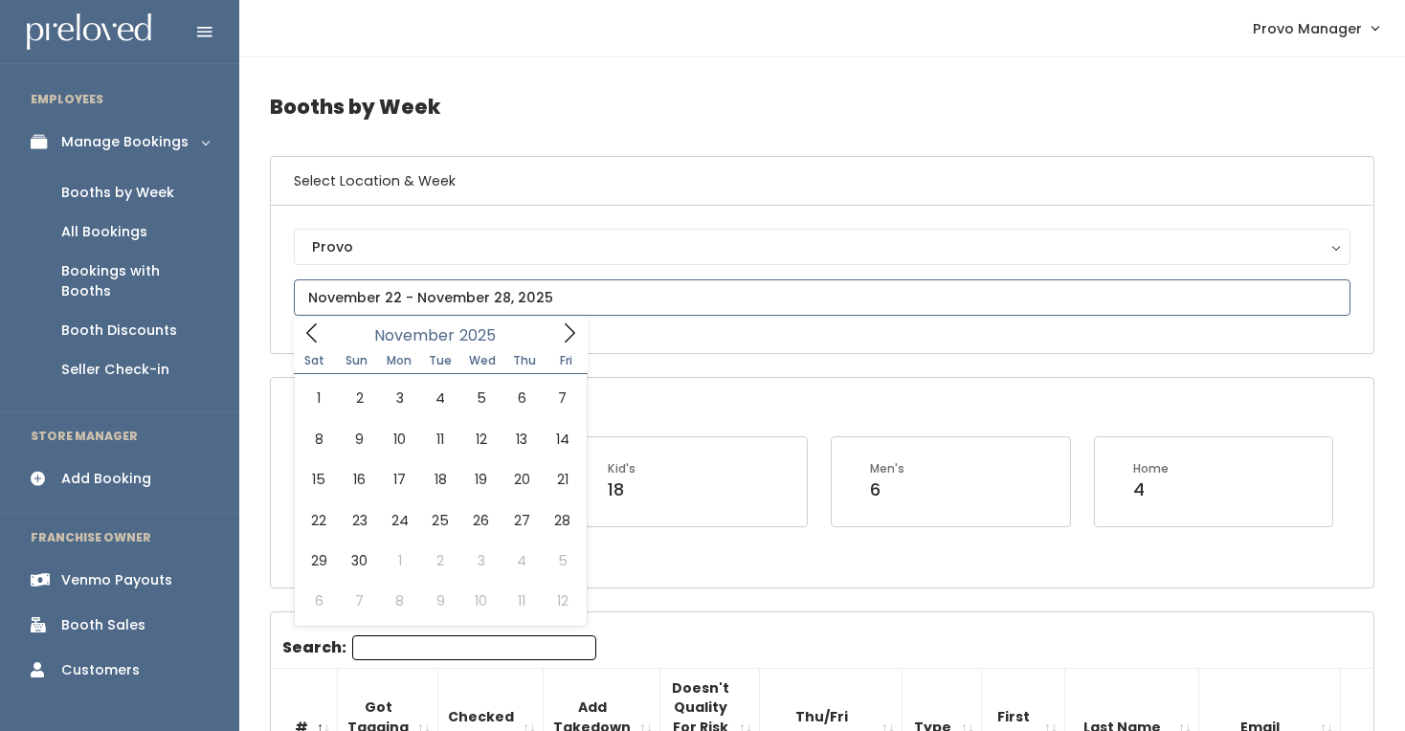
click at [556, 342] on span at bounding box center [569, 333] width 36 height 30
type input "November 15 to November 21"
click at [484, 296] on input "text" at bounding box center [822, 297] width 1057 height 36
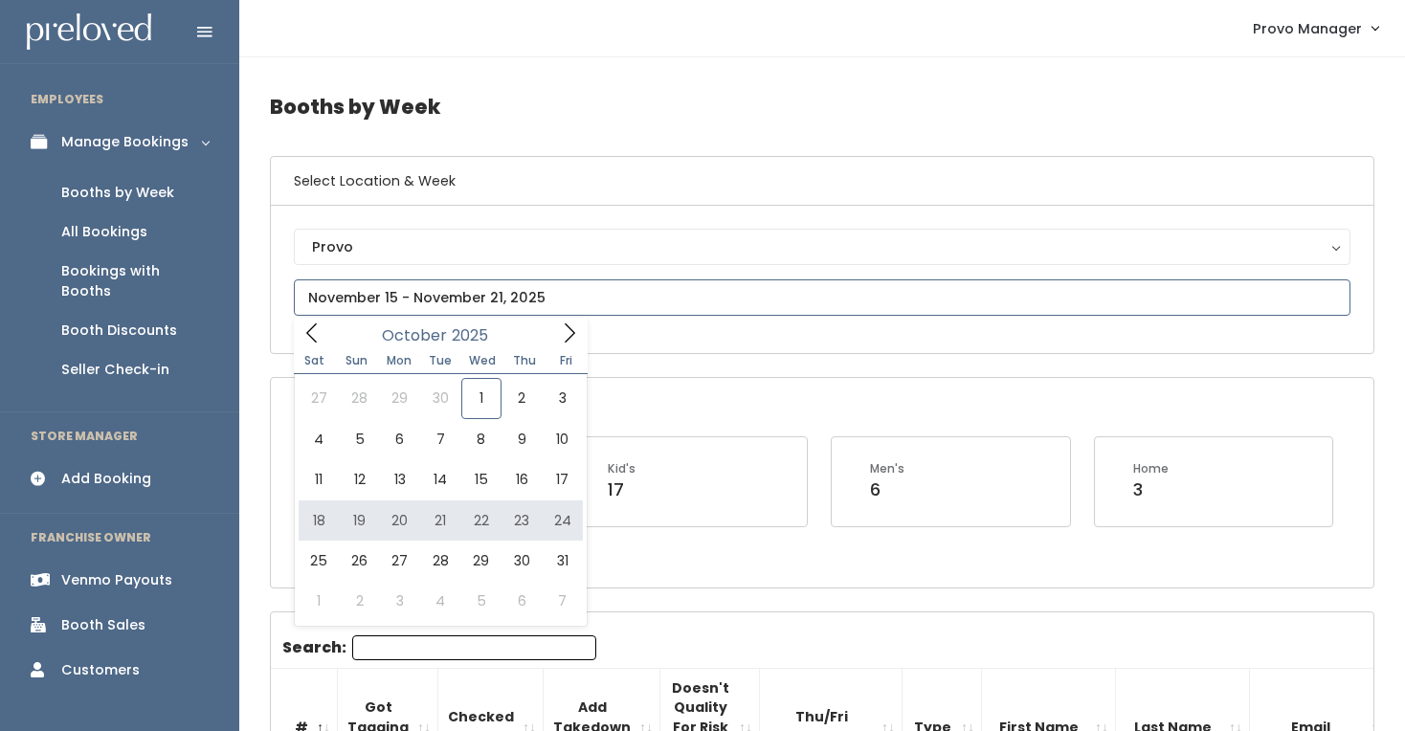
type input "[DATE] to [DATE]"
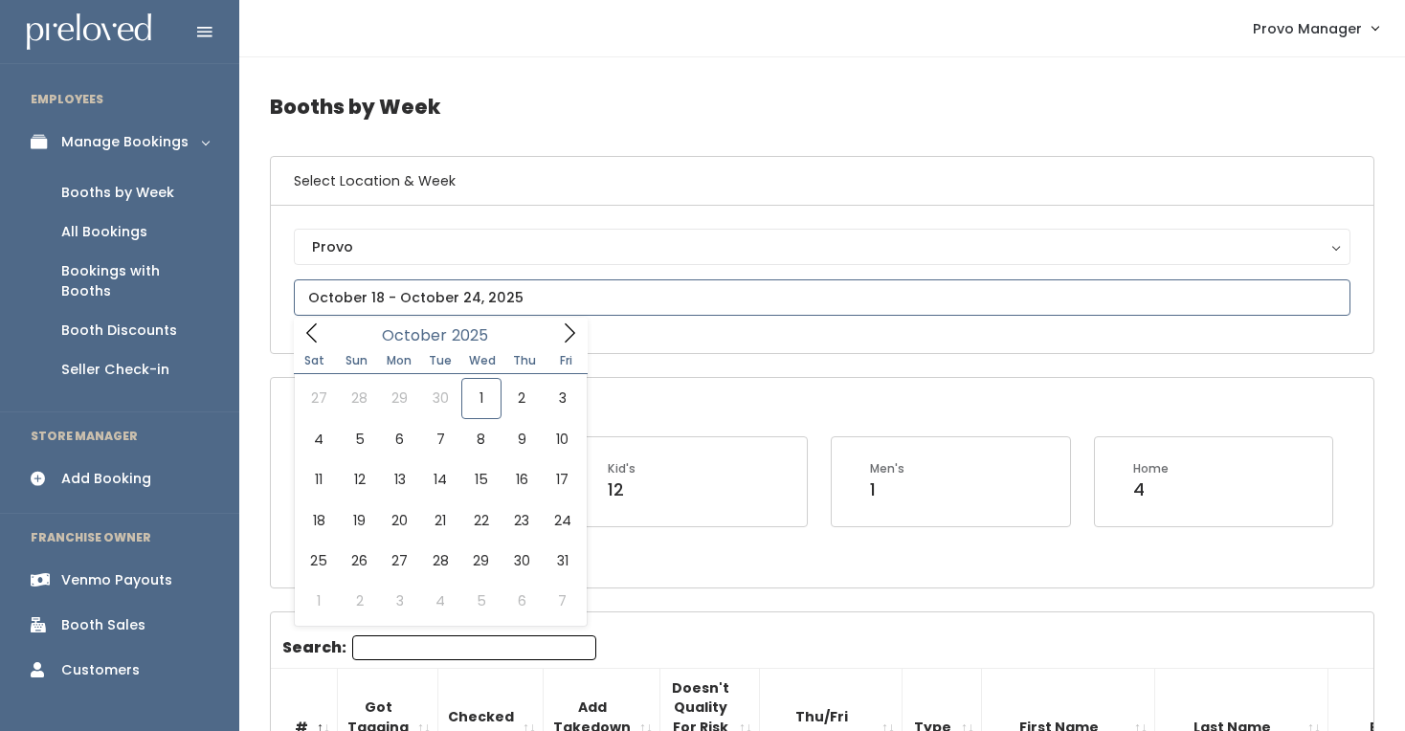
click at [481, 299] on input "text" at bounding box center [822, 297] width 1057 height 36
type input "October 25 to October 31"
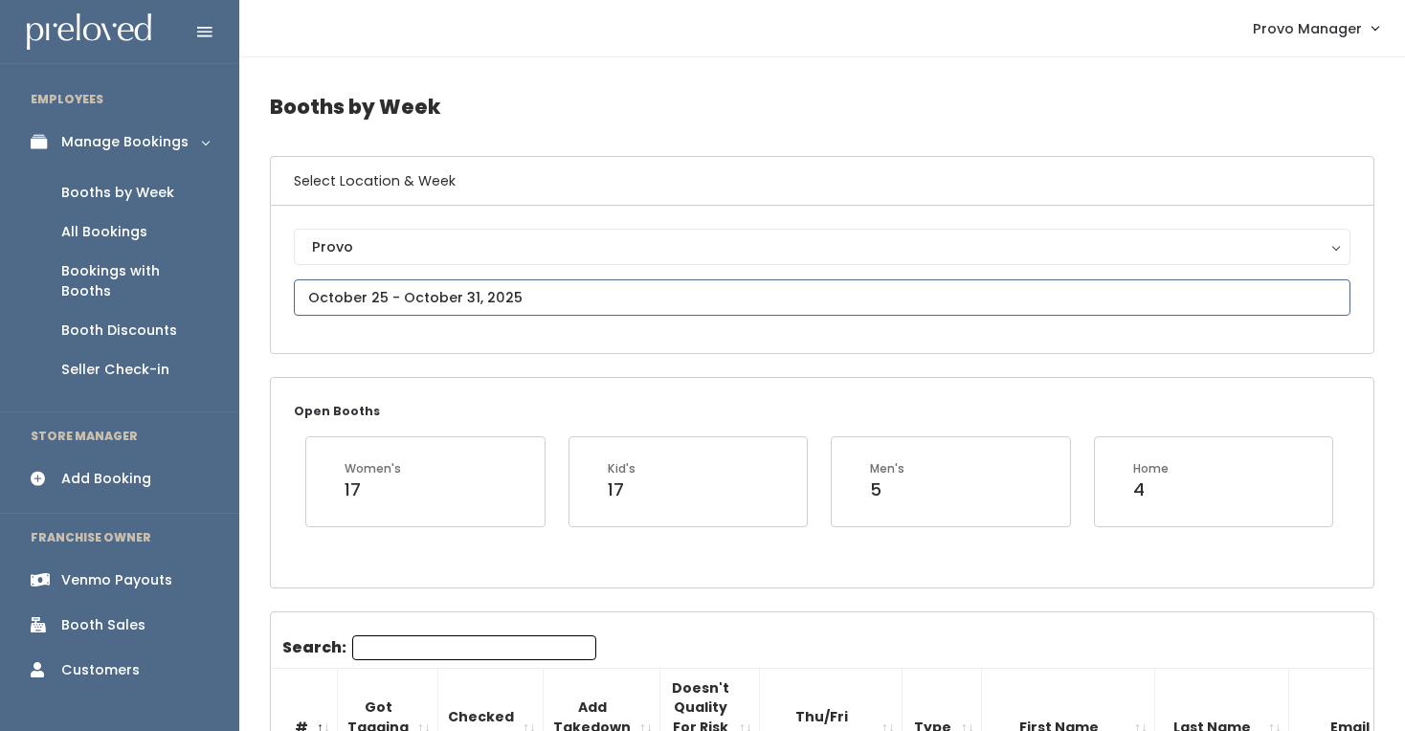
click at [435, 307] on input "text" at bounding box center [822, 297] width 1057 height 36
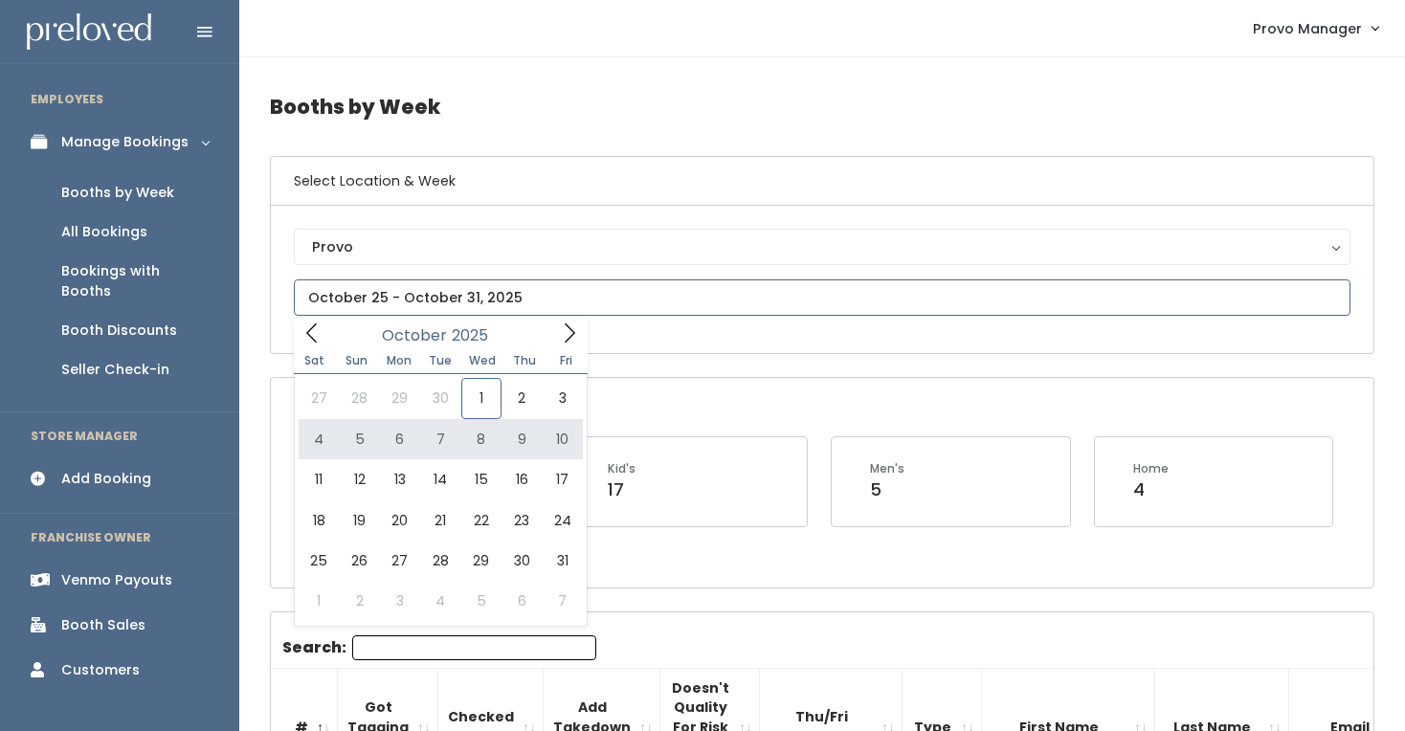
type input "[DATE] to [DATE]"
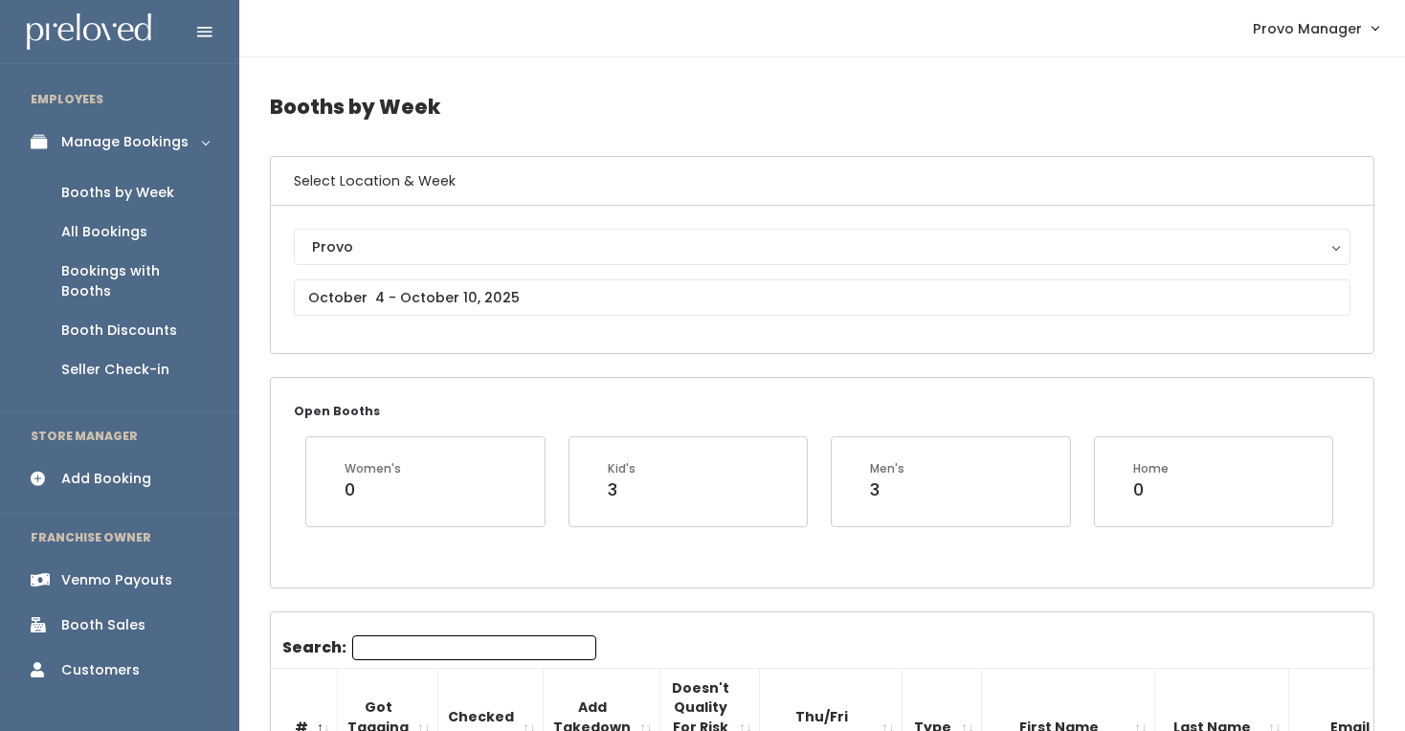
click at [432, 643] on input "Search:" at bounding box center [474, 647] width 244 height 25
type input "mck"
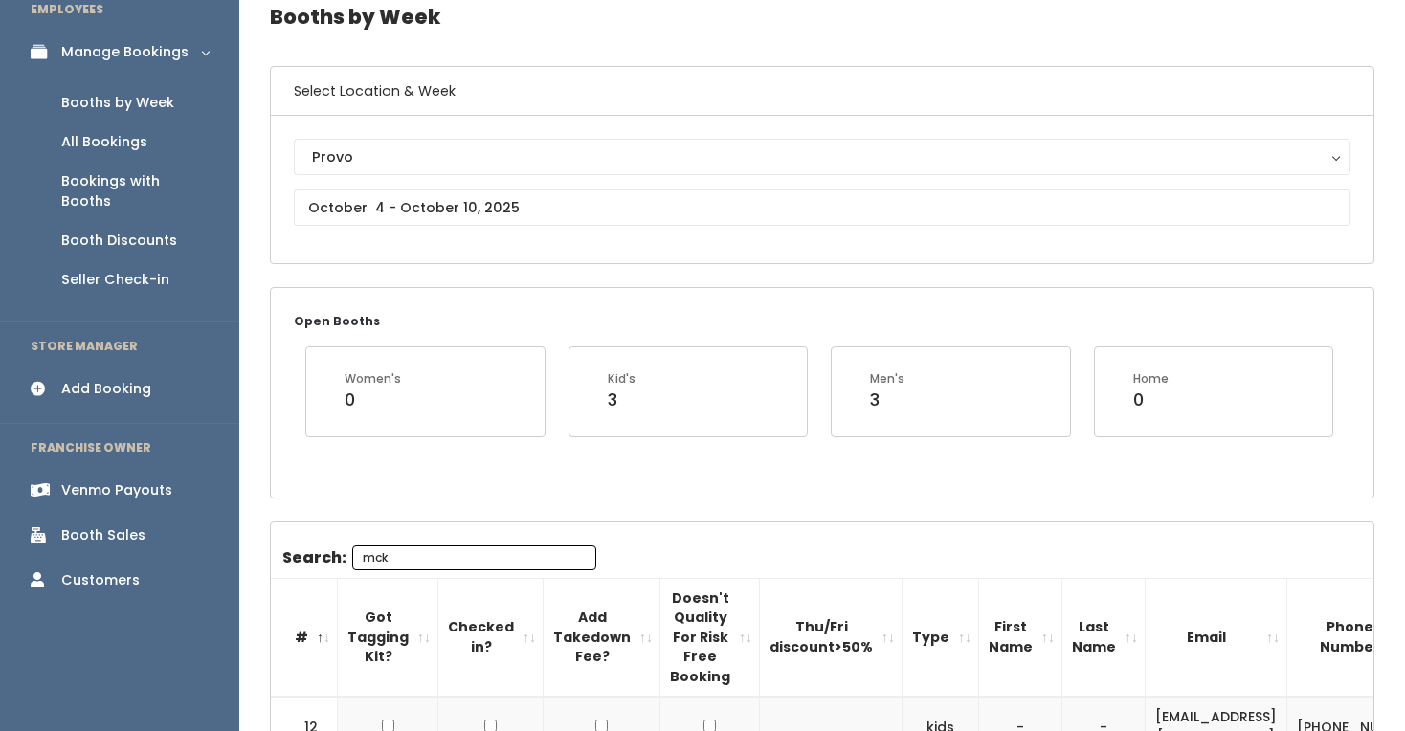
scroll to position [260, 0]
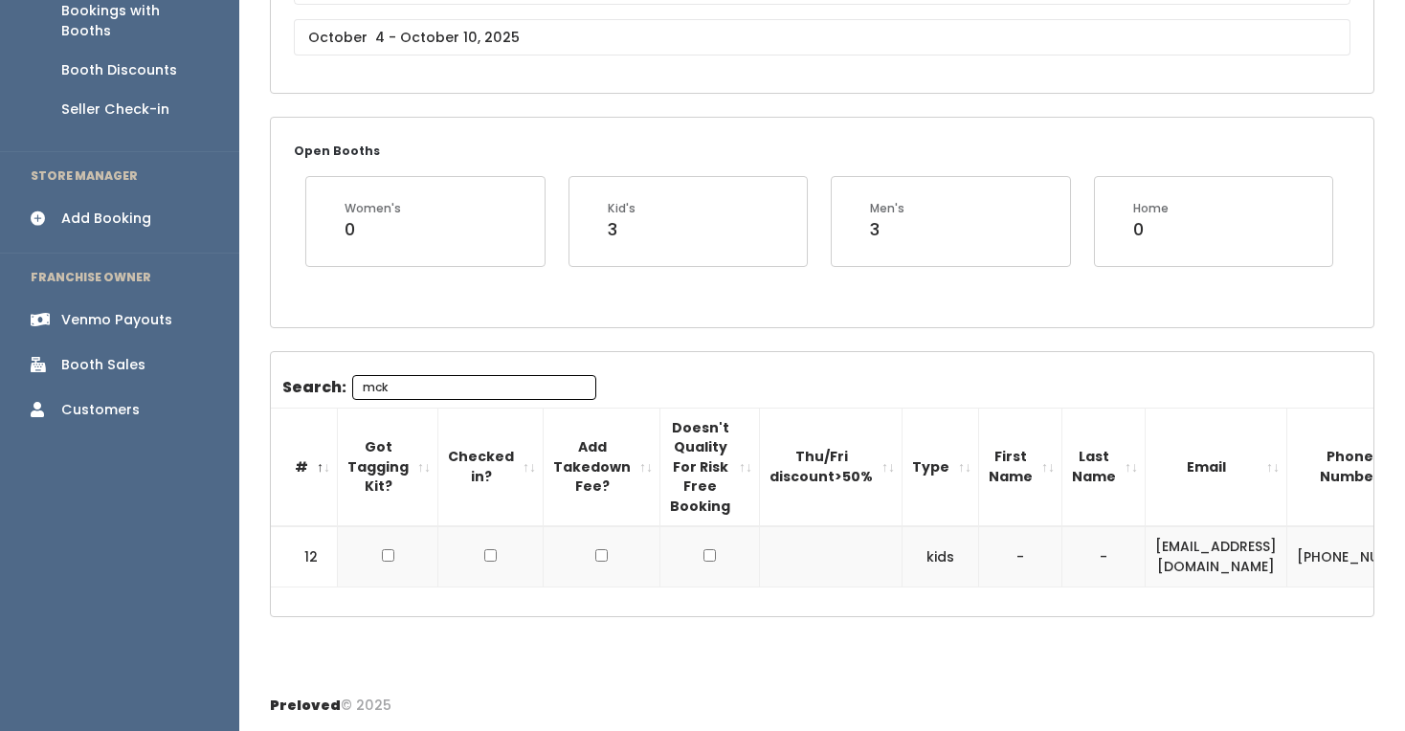
click at [477, 388] on input "mck" at bounding box center [474, 387] width 244 height 25
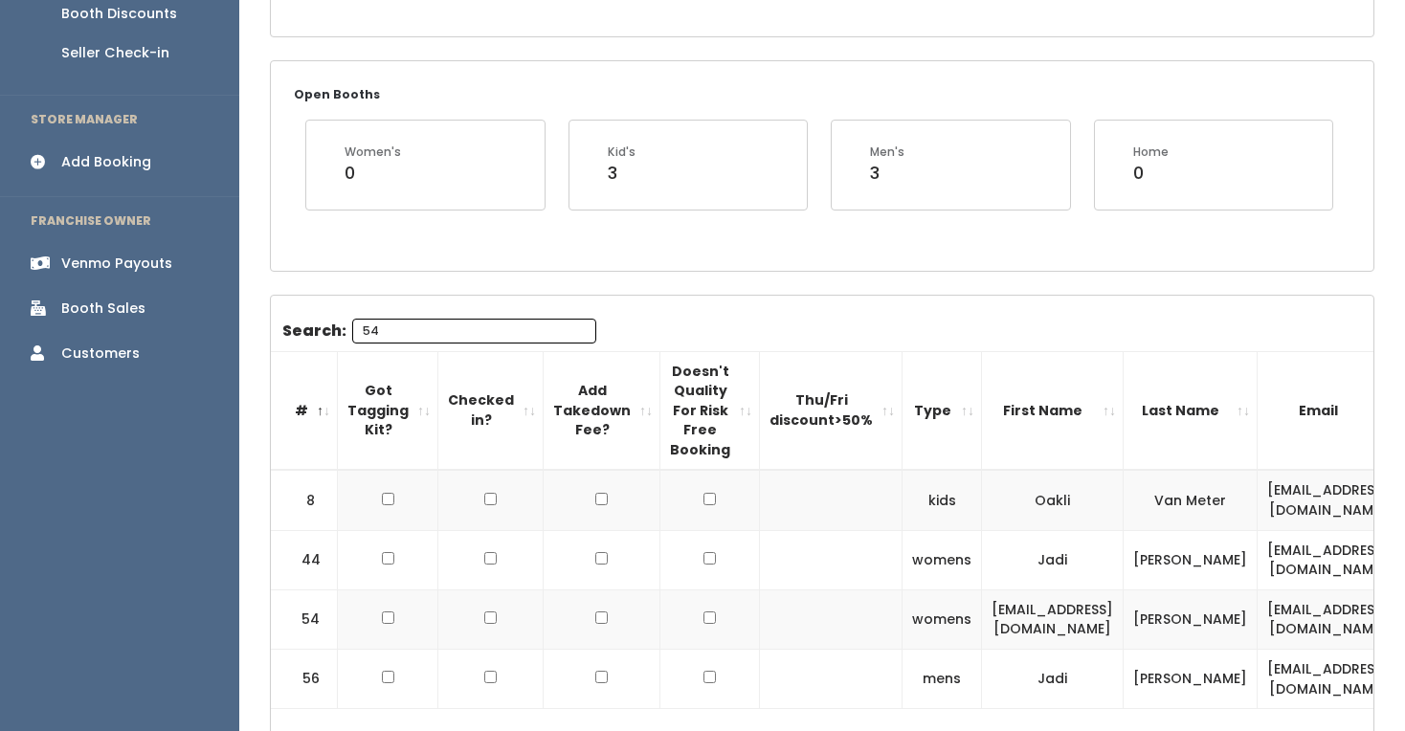
scroll to position [0, 0]
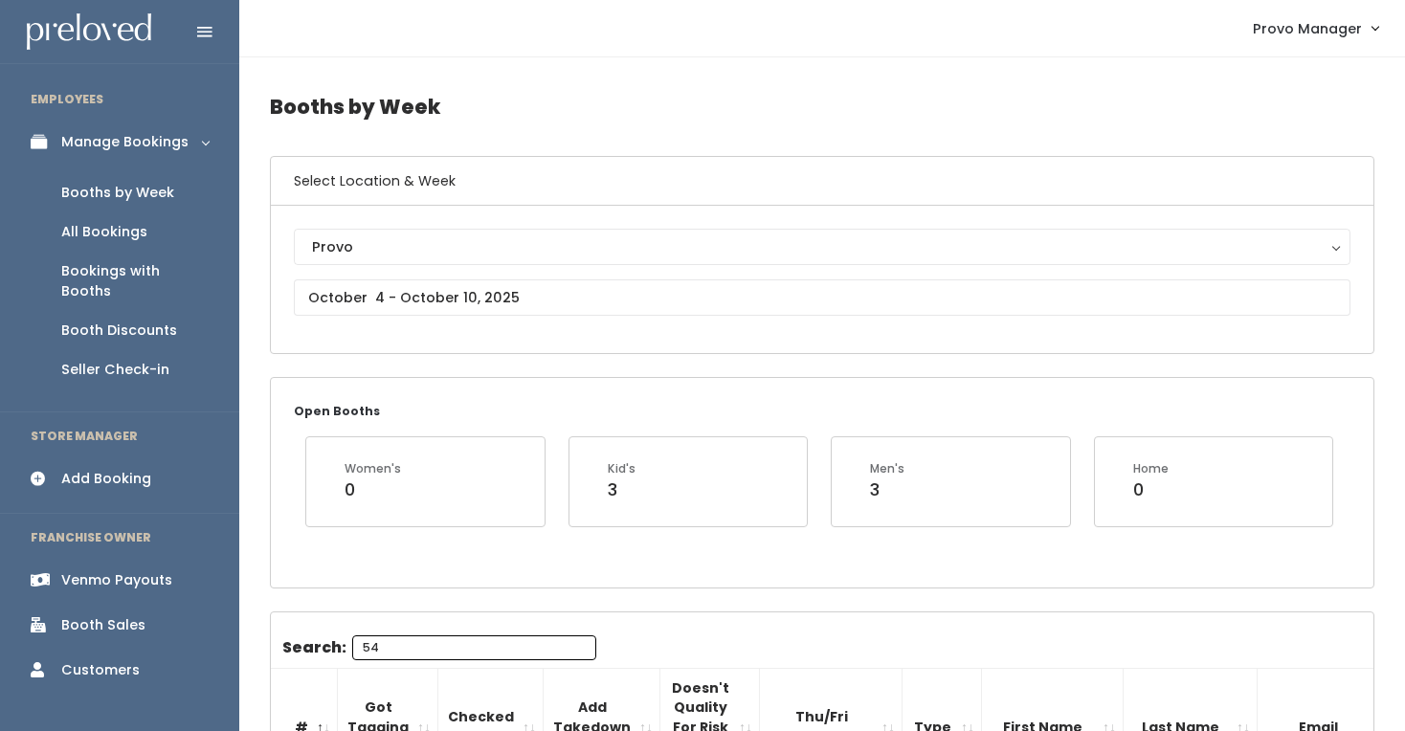
type input "54"
